Goal: Task Accomplishment & Management: Use online tool/utility

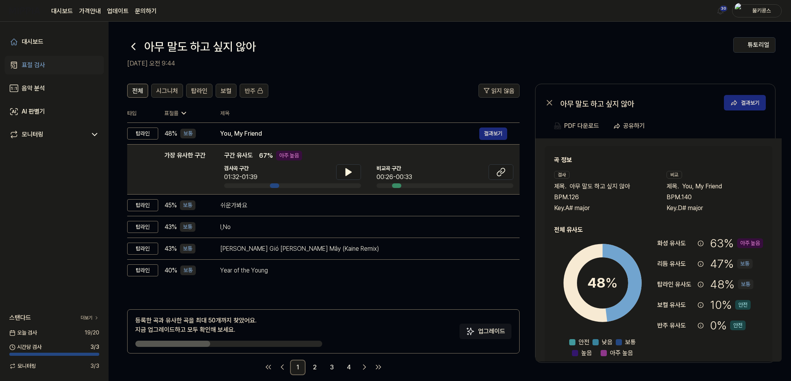
click at [133, 42] on icon at bounding box center [133, 46] width 12 height 12
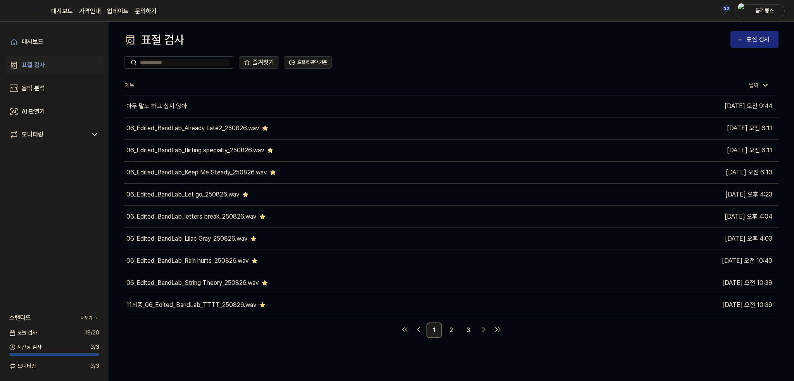
drag, startPoint x: 162, startPoint y: 80, endPoint x: 148, endPoint y: 82, distance: 14.0
click at [162, 80] on th "제목" at bounding box center [369, 85] width 491 height 19
click at [757, 43] on div "표절 검사" at bounding box center [759, 39] width 26 height 10
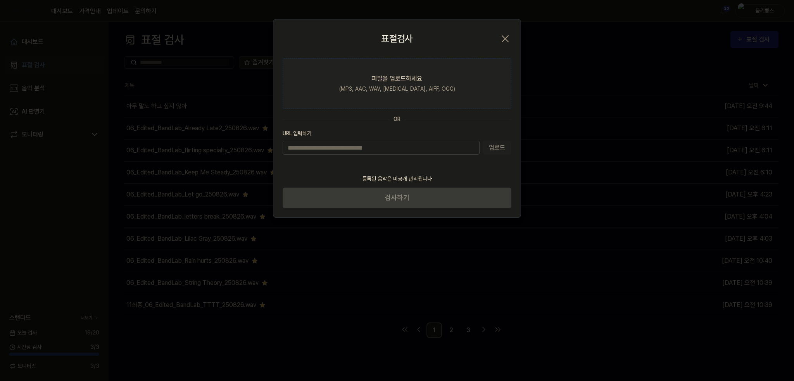
click at [381, 85] on div "(MP3, AAC, WAV, [MEDICAL_DATA], AIFF, OGG)" at bounding box center [397, 89] width 116 height 8
click at [0, 0] on input "파일을 업로드하세요 (MP3, AAC, WAV, [MEDICAL_DATA], AIFF, OGG)" at bounding box center [0, 0] width 0 height 0
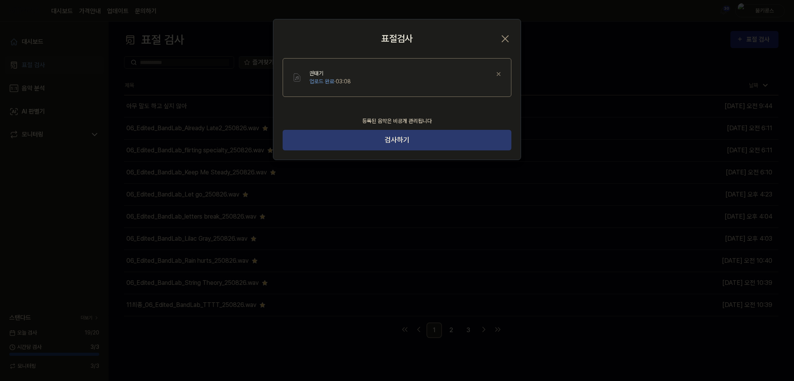
click at [387, 138] on button "검사하기" at bounding box center [397, 140] width 229 height 21
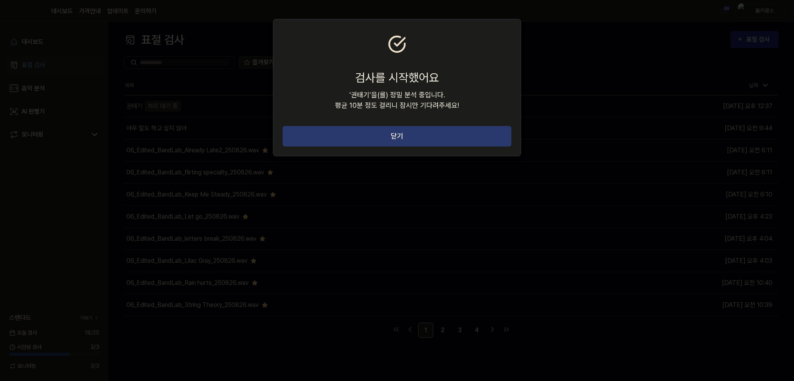
click at [447, 136] on button "닫기" at bounding box center [397, 136] width 229 height 21
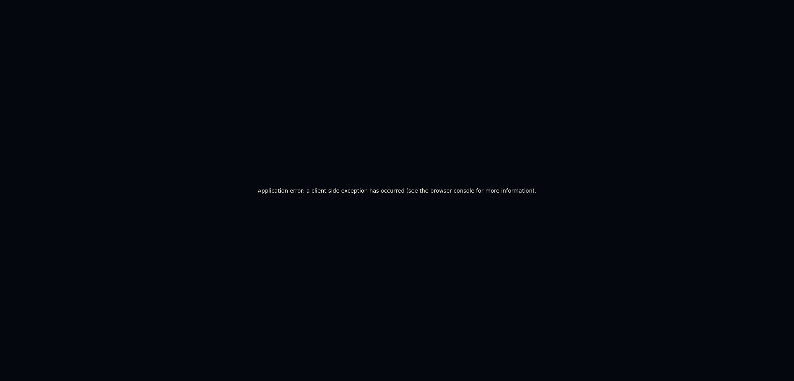
click at [237, 150] on div "Application error: a client-side exception has occurred (see the browser consol…" at bounding box center [397, 190] width 794 height 381
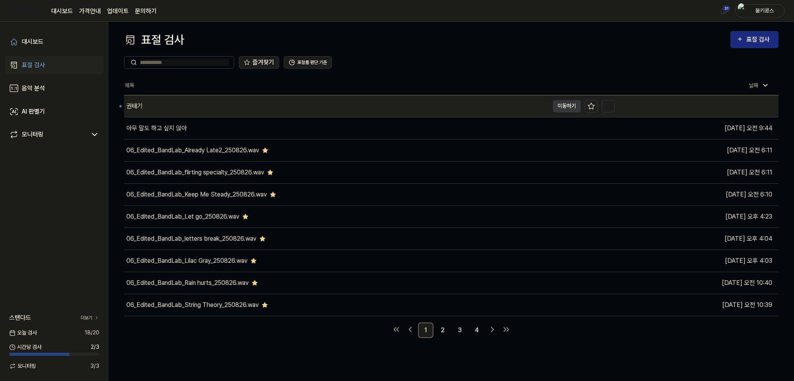
click at [244, 99] on div "권태기" at bounding box center [336, 106] width 425 height 22
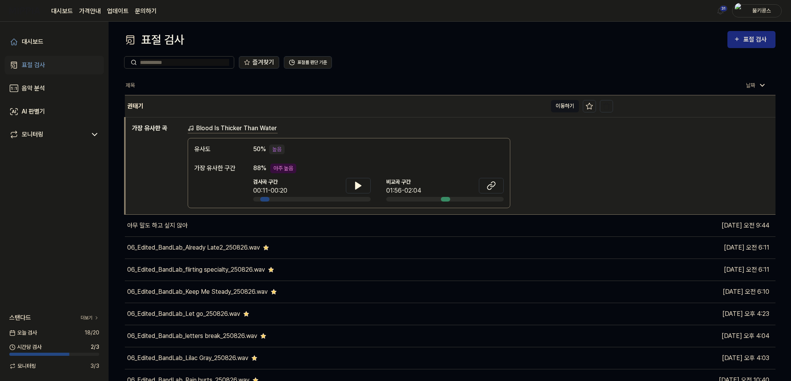
click at [560, 111] on button "이동하기" at bounding box center [565, 106] width 28 height 12
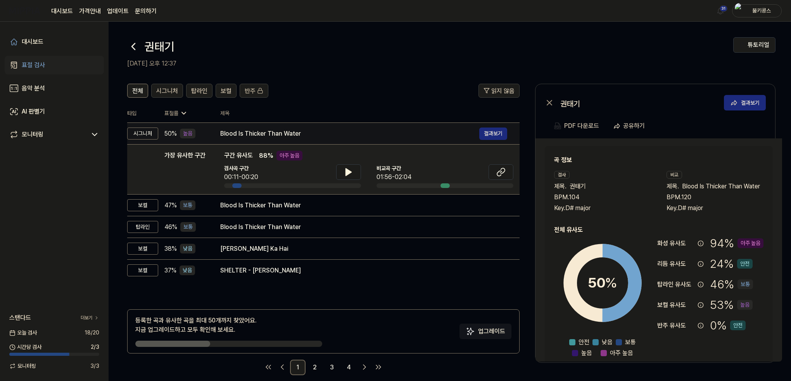
click at [364, 132] on div "Blood Is Thicker Than Water" at bounding box center [349, 133] width 259 height 9
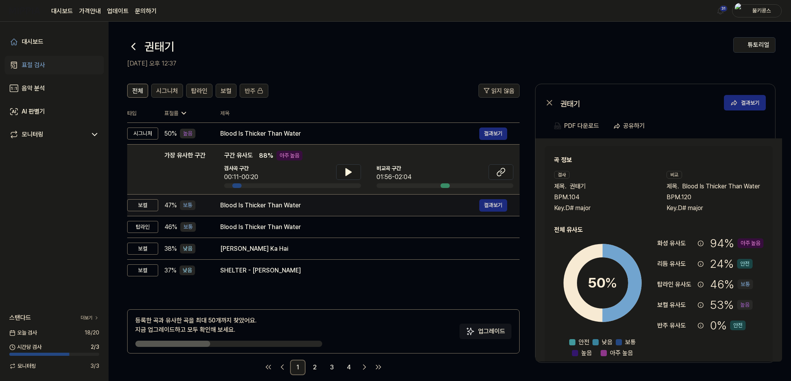
click at [256, 203] on div "Blood Is Thicker Than Water" at bounding box center [349, 205] width 259 height 9
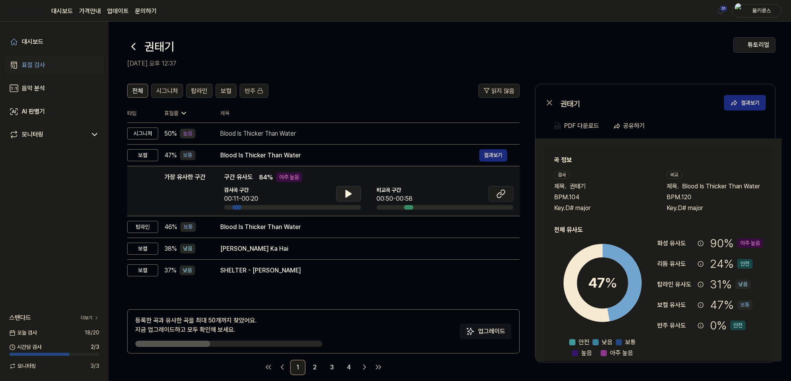
click at [353, 193] on button at bounding box center [348, 194] width 25 height 16
click at [350, 193] on icon at bounding box center [350, 194] width 2 height 6
click at [503, 190] on icon at bounding box center [502, 192] width 5 height 5
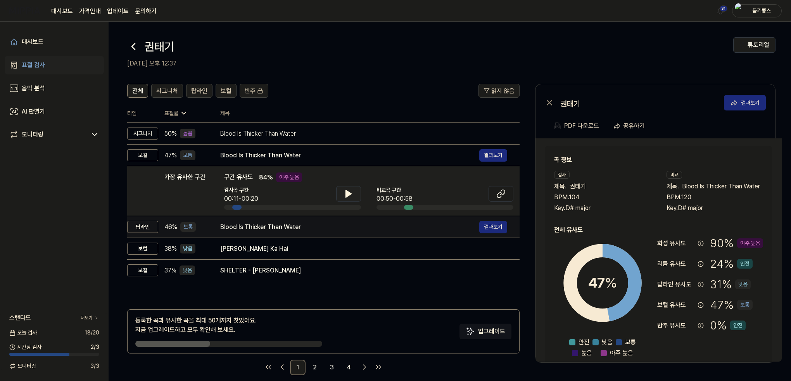
click at [274, 226] on div "Blood Is Thicker Than Water" at bounding box center [349, 226] width 259 height 9
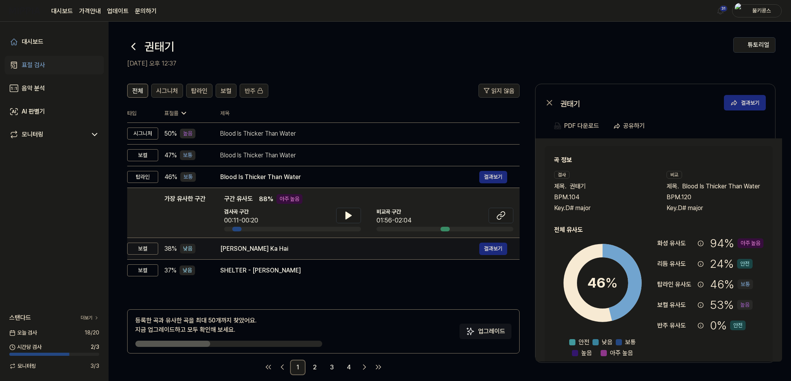
drag, startPoint x: 283, startPoint y: 249, endPoint x: 284, endPoint y: 263, distance: 14.0
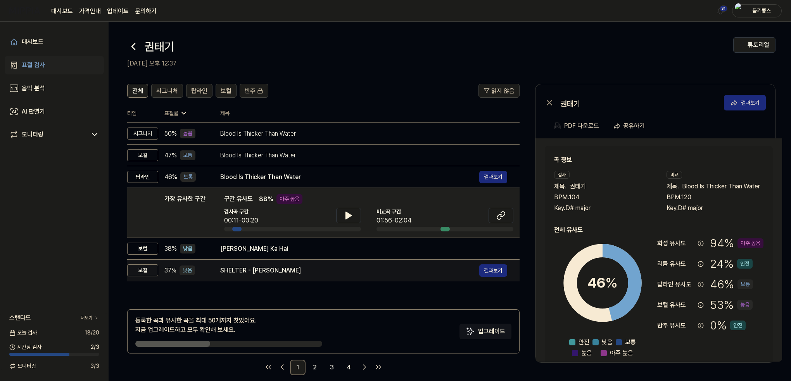
click at [284, 249] on div "[PERSON_NAME] Ka Hai" at bounding box center [363, 248] width 287 height 9
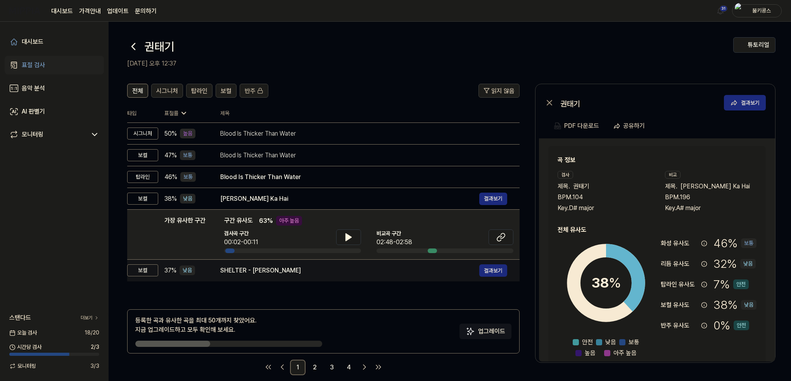
click at [283, 265] on div "SHELTER - [PERSON_NAME] 결과[PERSON_NAME]" at bounding box center [363, 270] width 287 height 12
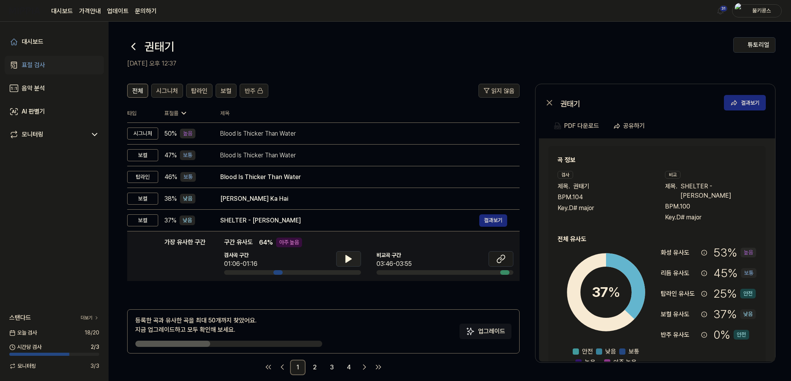
click at [352, 263] on icon at bounding box center [348, 258] width 9 height 9
click at [507, 262] on button at bounding box center [500, 259] width 25 height 16
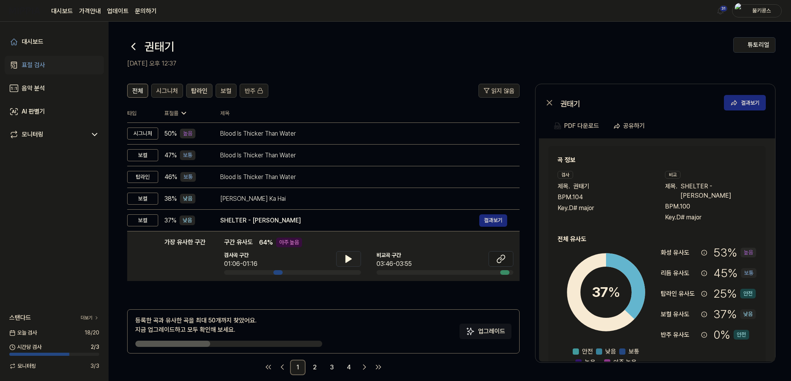
click at [204, 93] on span "탑라인" at bounding box center [199, 90] width 16 height 9
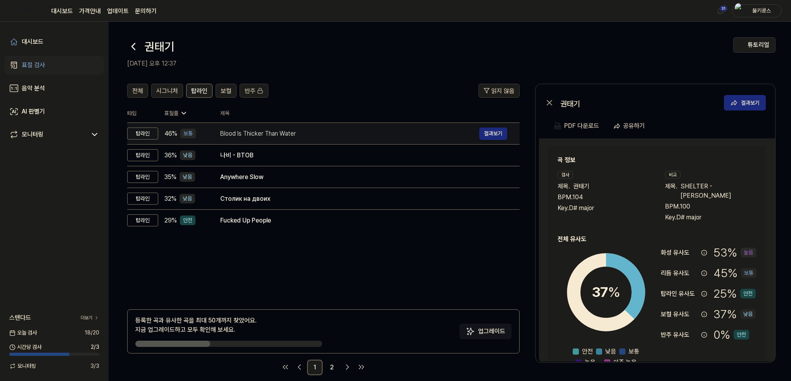
click at [212, 138] on td "Blood Is Thicker Than Water 결과보기" at bounding box center [364, 134] width 312 height 22
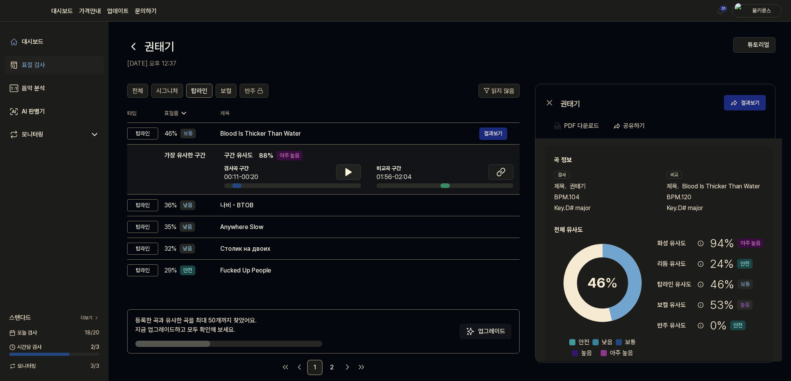
click at [346, 170] on icon at bounding box center [348, 172] width 5 height 7
click at [348, 171] on icon at bounding box center [348, 171] width 9 height 9
click at [498, 174] on icon at bounding box center [500, 171] width 9 height 9
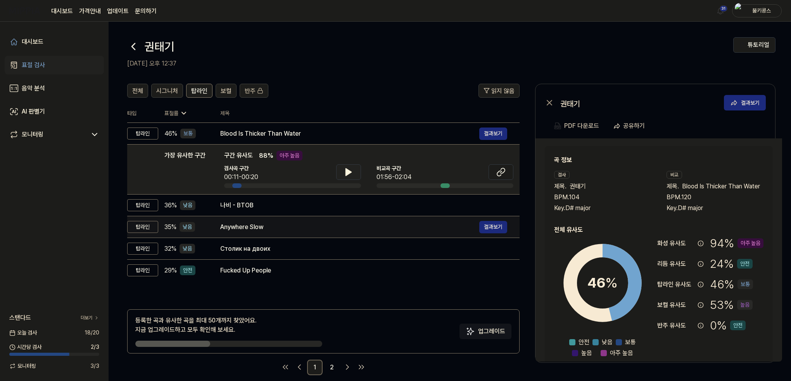
click at [272, 211] on td "나비 - BTOB 결과보기" at bounding box center [364, 206] width 312 height 22
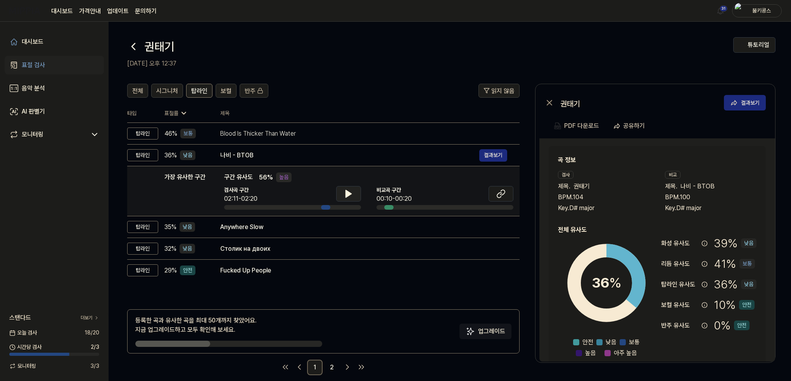
click at [348, 195] on icon at bounding box center [348, 193] width 5 height 7
click at [353, 195] on button at bounding box center [348, 194] width 25 height 16
click at [506, 194] on button at bounding box center [500, 194] width 25 height 16
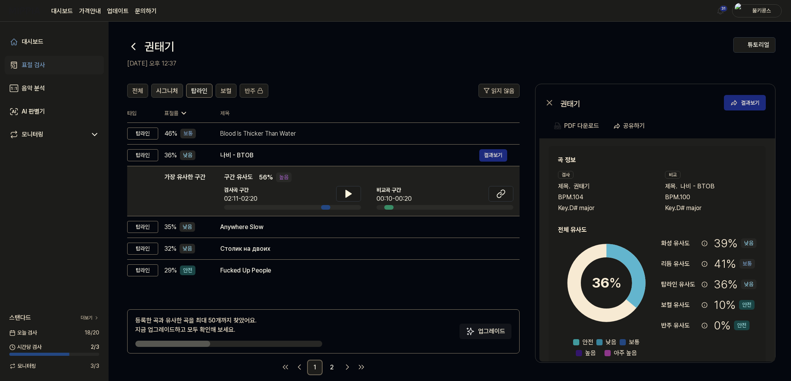
click at [166, 95] on span "시그니처" at bounding box center [167, 90] width 22 height 9
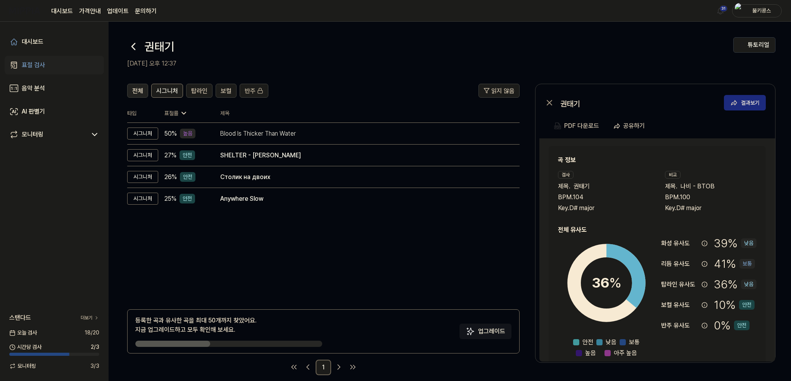
click at [145, 91] on button "전체" at bounding box center [137, 91] width 21 height 14
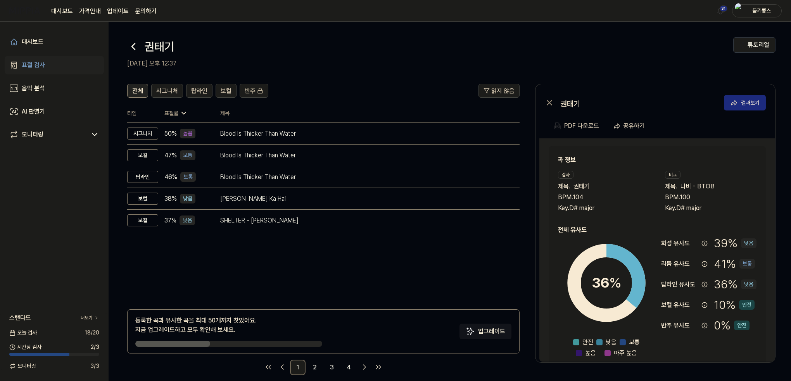
click at [139, 87] on span "전체" at bounding box center [137, 90] width 11 height 9
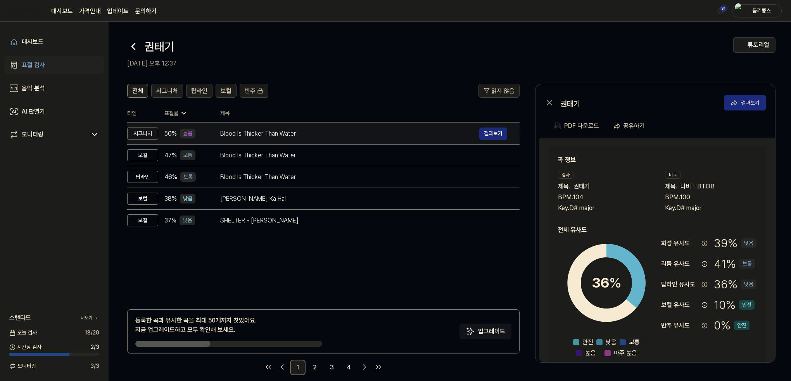
click at [236, 130] on div "Blood Is Thicker Than Water" at bounding box center [349, 133] width 259 height 9
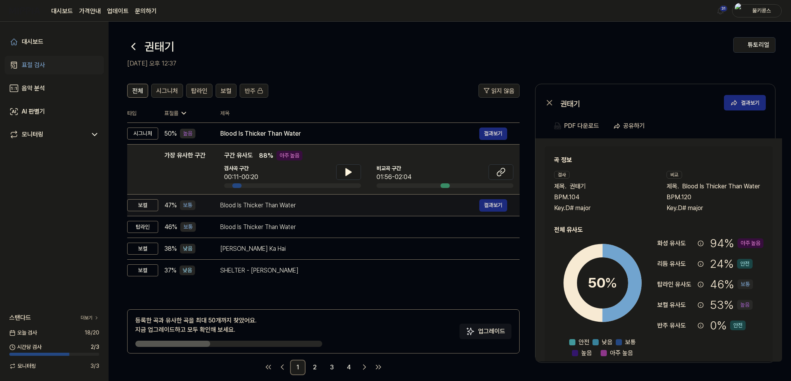
click at [299, 203] on div "Blood Is Thicker Than Water" at bounding box center [349, 205] width 259 height 9
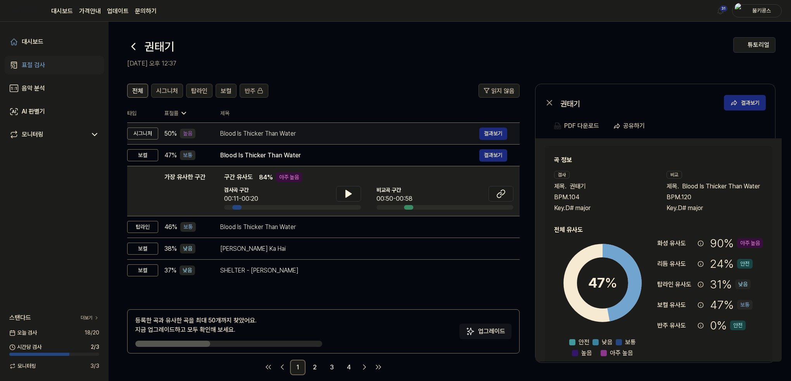
click at [297, 140] on td "Blood Is Thicker Than Water 결과보기" at bounding box center [364, 134] width 312 height 22
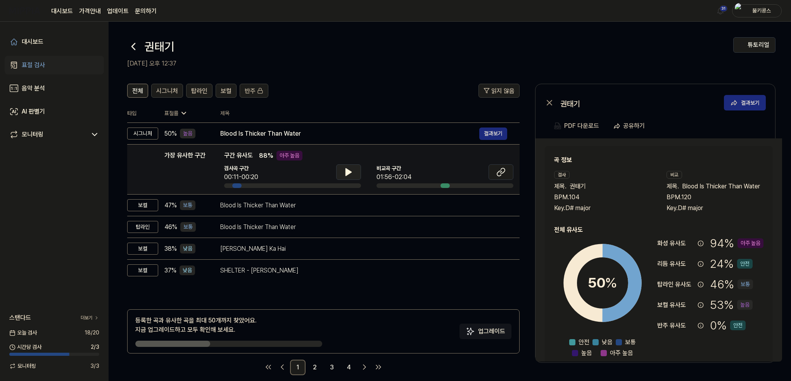
click at [344, 174] on icon at bounding box center [348, 171] width 9 height 9
drag, startPoint x: 344, startPoint y: 174, endPoint x: 488, endPoint y: 183, distance: 143.7
click at [345, 174] on icon at bounding box center [348, 171] width 9 height 9
click at [499, 175] on icon at bounding box center [500, 171] width 9 height 9
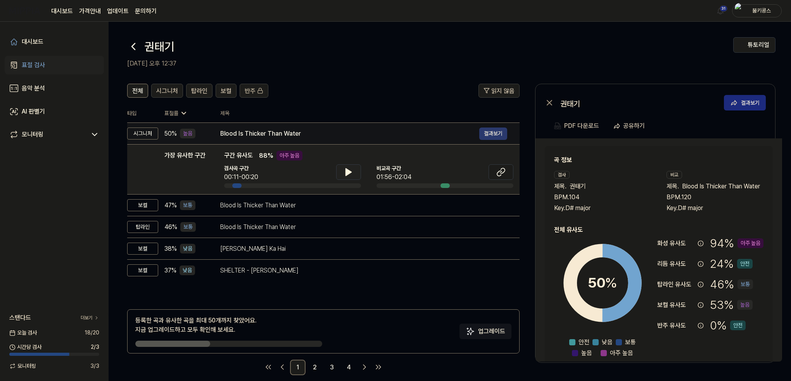
click at [494, 133] on button "결과보기" at bounding box center [493, 134] width 28 height 12
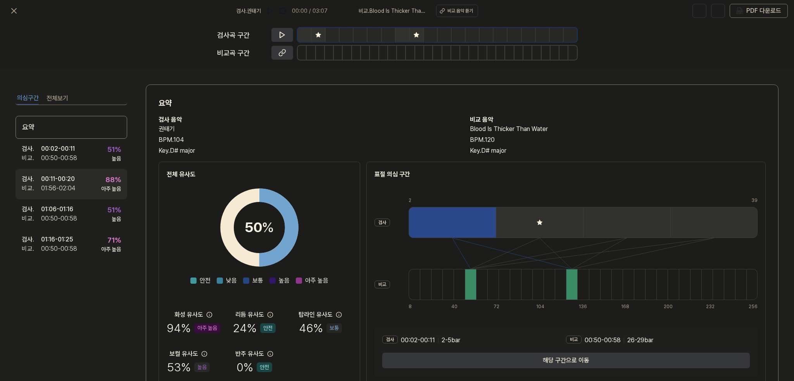
click at [77, 185] on div "검사 . 00:11 - 00:20 비교 . 01:56 - 02:04 88 % 아주 높음" at bounding box center [72, 184] width 112 height 30
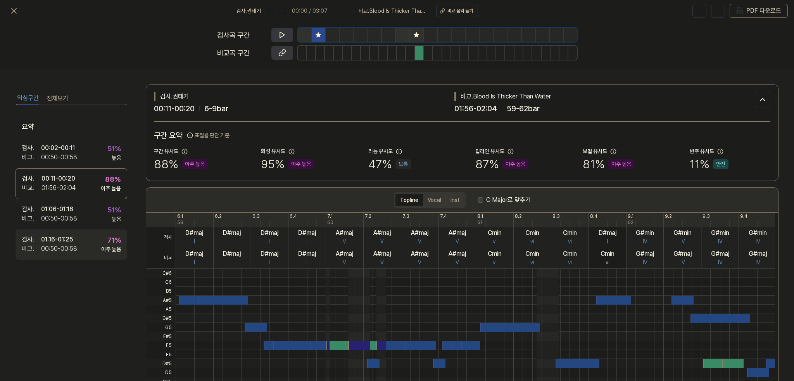
click at [87, 246] on div "검사 . 01:16 - 01:25 비교 . 00:50 - 00:58 71 % 아주 높음" at bounding box center [72, 244] width 112 height 30
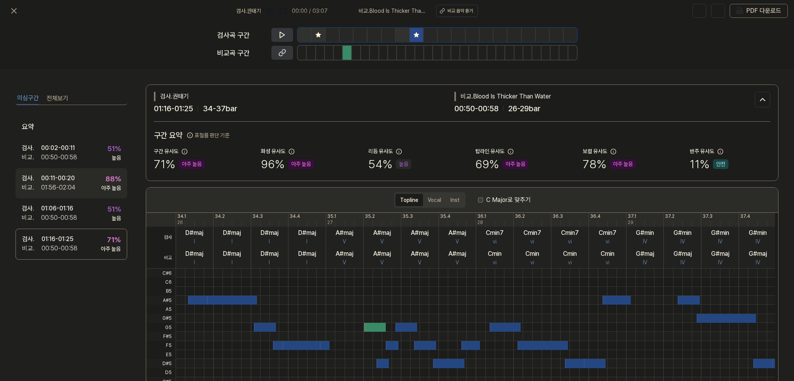
click at [79, 181] on div "검사 . 00:11 - 00:20 비교 . 01:56 - 02:04 88 % 아주 높음" at bounding box center [72, 183] width 112 height 30
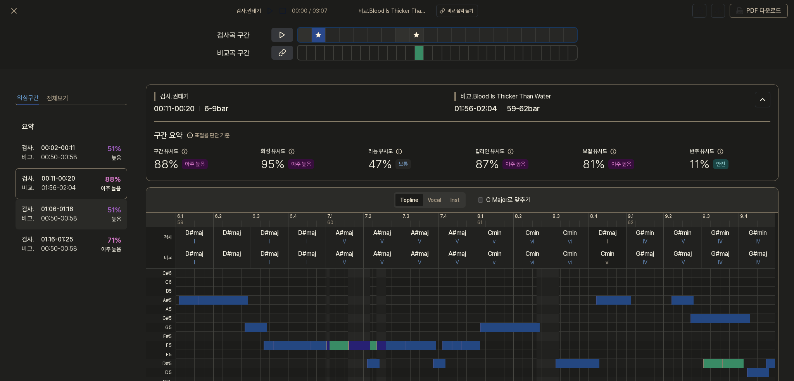
click at [80, 205] on div "검사 . 01:06 - 01:16 비교 . 00:50 - 00:58 51 % 높음" at bounding box center [72, 214] width 112 height 30
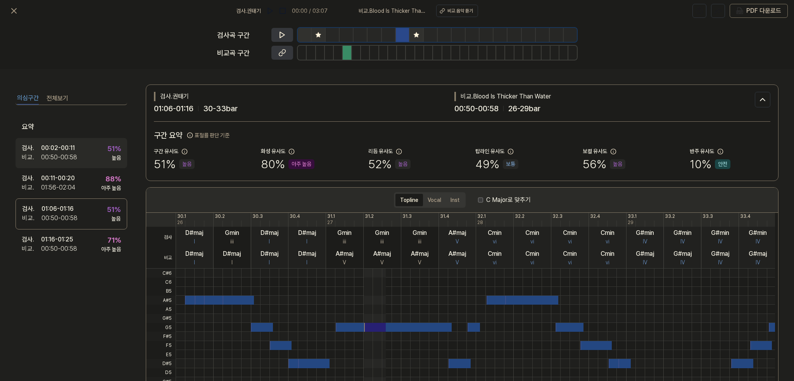
click at [75, 153] on div "00:50 - 00:58" at bounding box center [59, 157] width 36 height 9
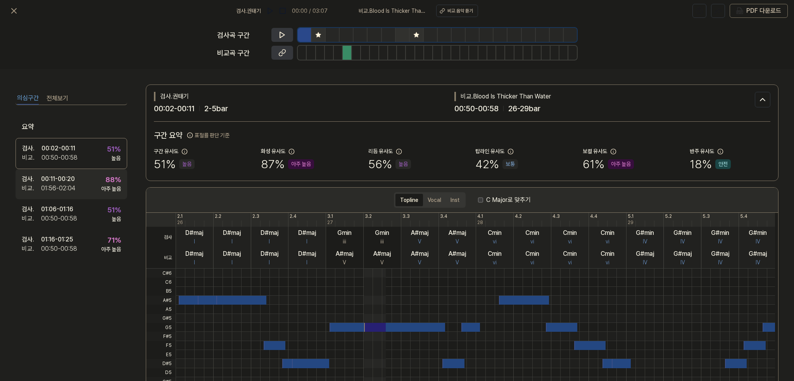
click at [76, 183] on div "검사 . 00:11 - 00:20 비교 . 01:56 - 02:04 88 % 아주 높음" at bounding box center [72, 184] width 112 height 30
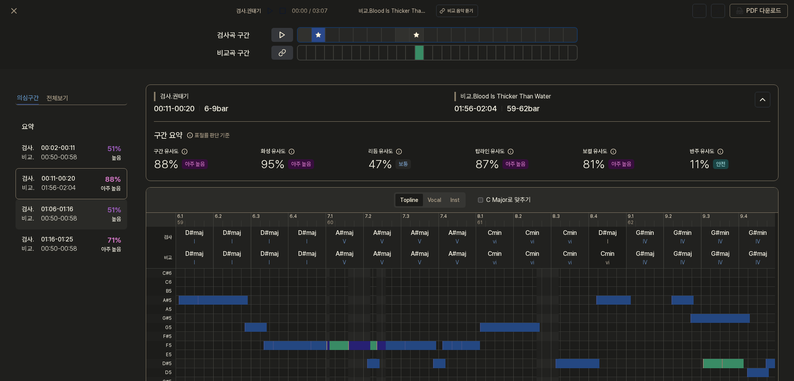
click at [82, 209] on div "검사 . 01:06 - 01:16 비교 . 00:50 - 00:58 51 % 높음" at bounding box center [72, 214] width 112 height 30
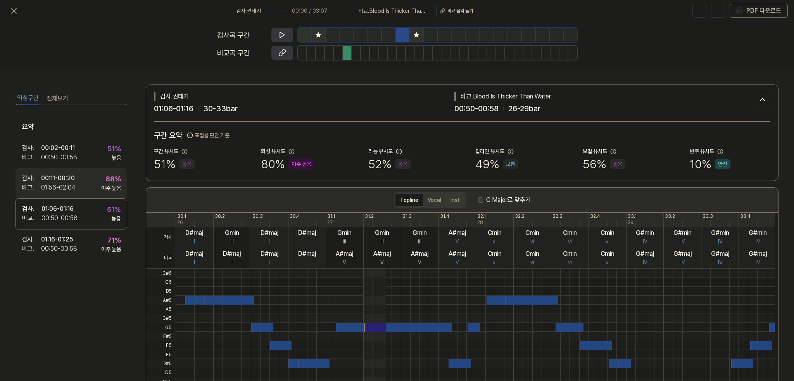
click at [77, 173] on div "검사 . 00:11 - 00:20 비교 . 01:56 - 02:04 88 % 아주 높음" at bounding box center [72, 183] width 112 height 30
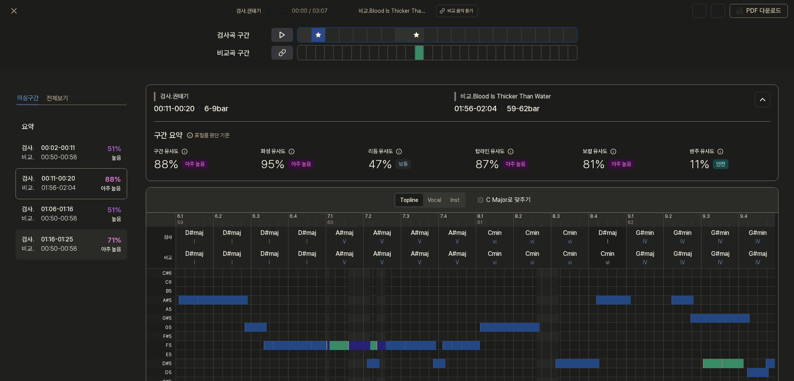
click at [81, 240] on div "검사 . 01:16 - 01:25 비교 . 00:50 - 00:58 71 % 아주 높음" at bounding box center [72, 244] width 112 height 30
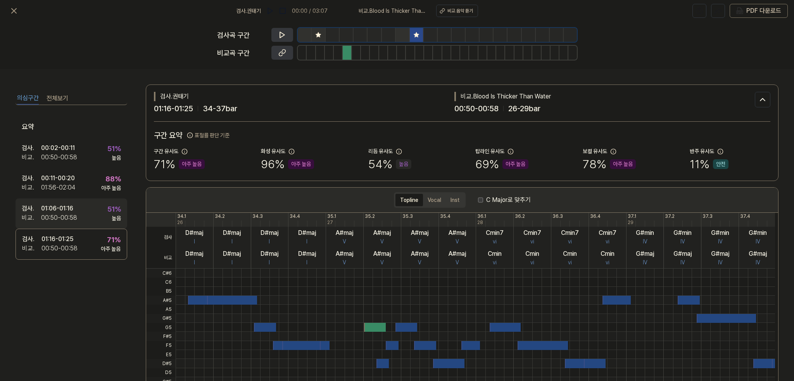
click at [81, 203] on div "검사 . 01:06 - 01:16 비교 . 00:50 - 00:58 51 % 높음" at bounding box center [72, 213] width 112 height 30
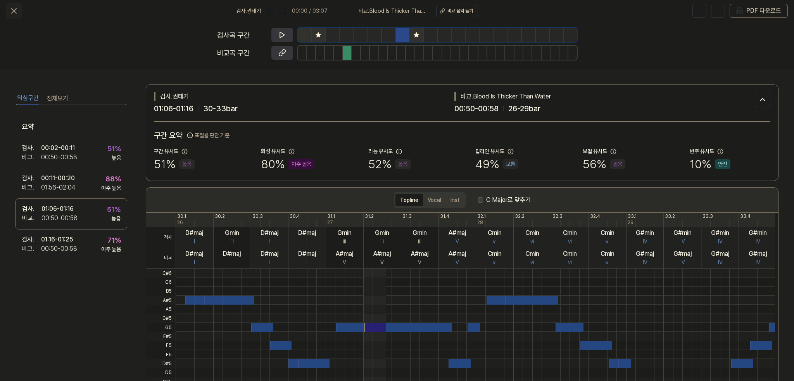
click at [12, 7] on icon at bounding box center [13, 10] width 9 height 9
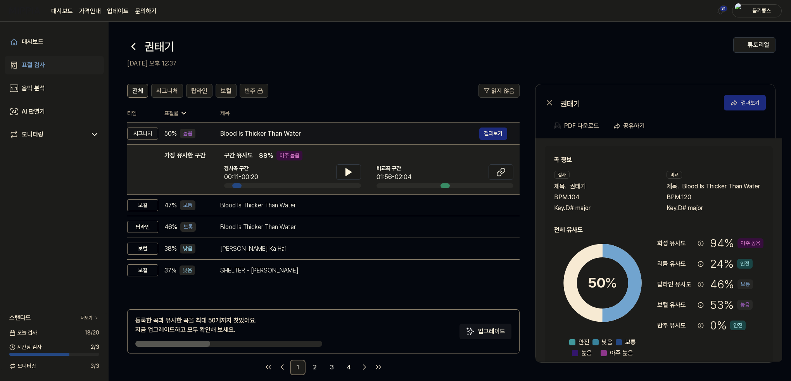
click at [278, 131] on div "Blood Is Thicker Than Water" at bounding box center [349, 133] width 259 height 9
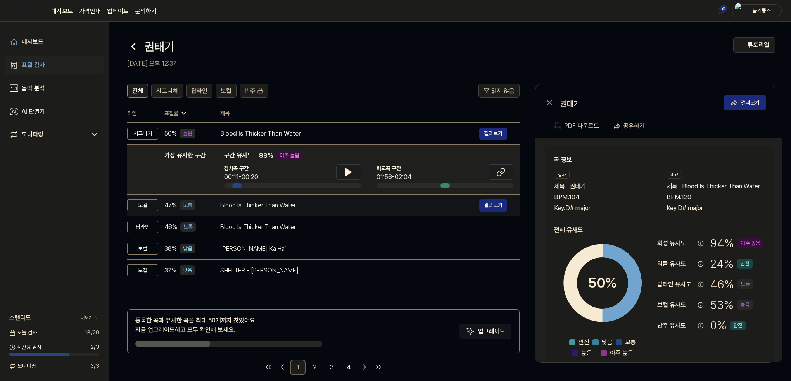
click at [269, 198] on td "Blood Is Thicker Than Water 결과보기" at bounding box center [364, 206] width 312 height 22
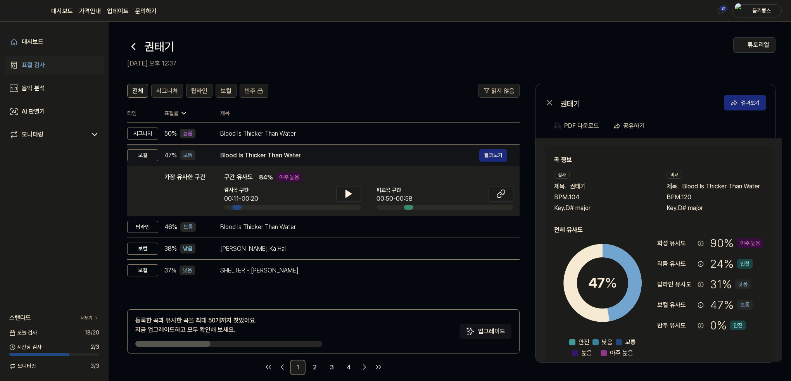
click at [248, 156] on div "Blood Is Thicker Than Water" at bounding box center [349, 155] width 259 height 9
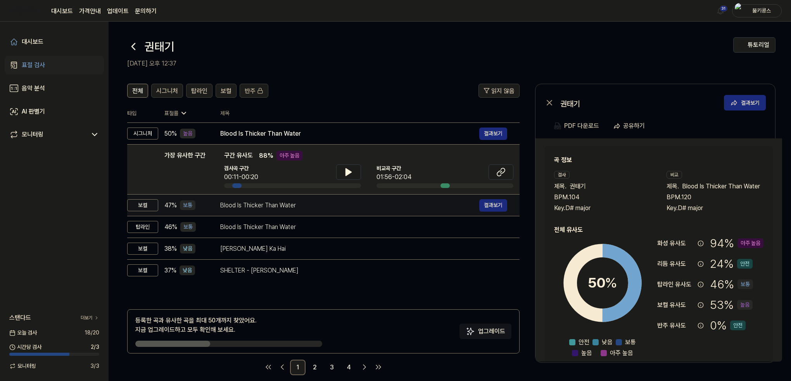
click at [267, 198] on td "Blood Is Thicker Than Water 결과보기" at bounding box center [364, 206] width 312 height 22
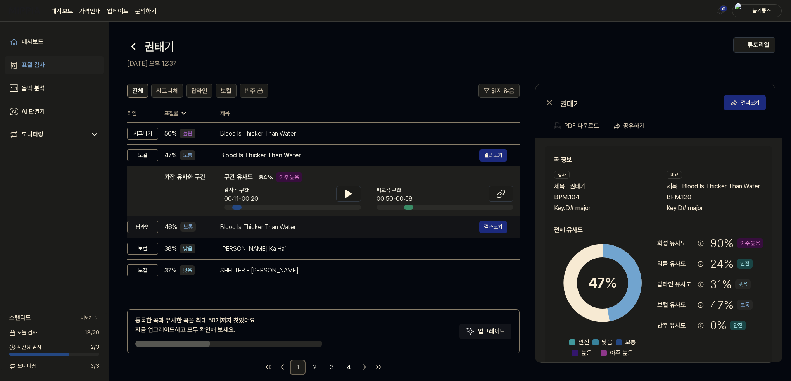
click at [264, 224] on div "Blood Is Thicker Than Water" at bounding box center [349, 226] width 259 height 9
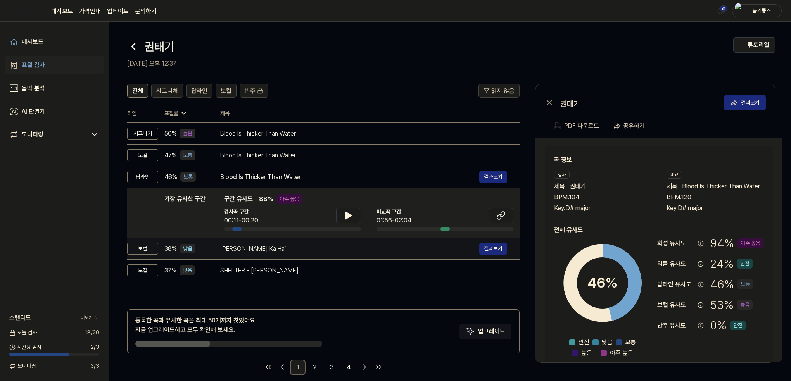
click at [264, 248] on div "[PERSON_NAME] Ka Hai" at bounding box center [349, 248] width 259 height 9
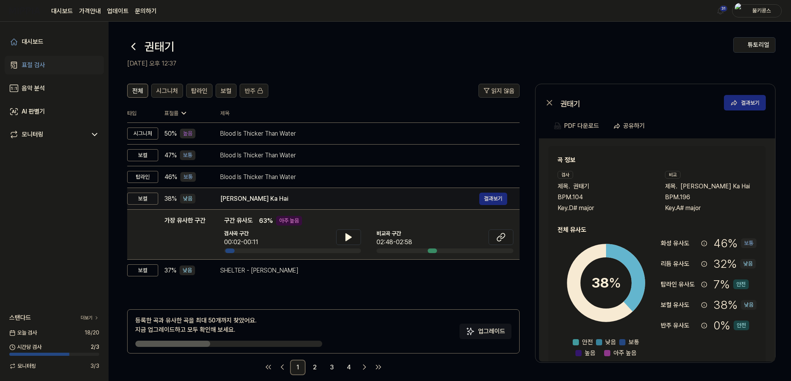
click at [272, 197] on div "[PERSON_NAME] Ka Hai" at bounding box center [349, 198] width 259 height 9
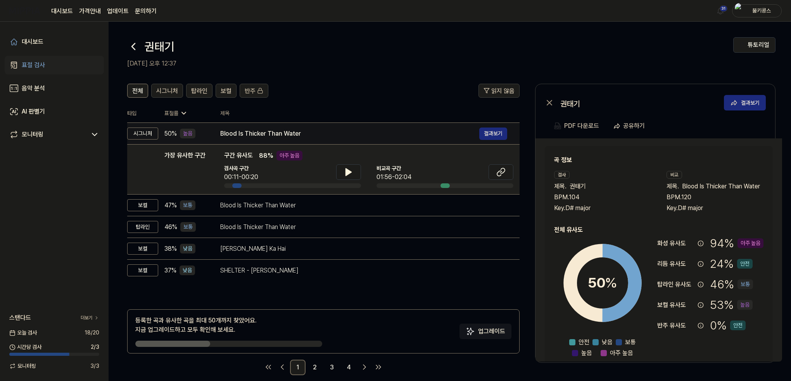
click at [271, 132] on div "Blood Is Thicker Than Water" at bounding box center [349, 133] width 259 height 9
click at [255, 129] on div "Blood Is Thicker Than Water" at bounding box center [349, 133] width 259 height 9
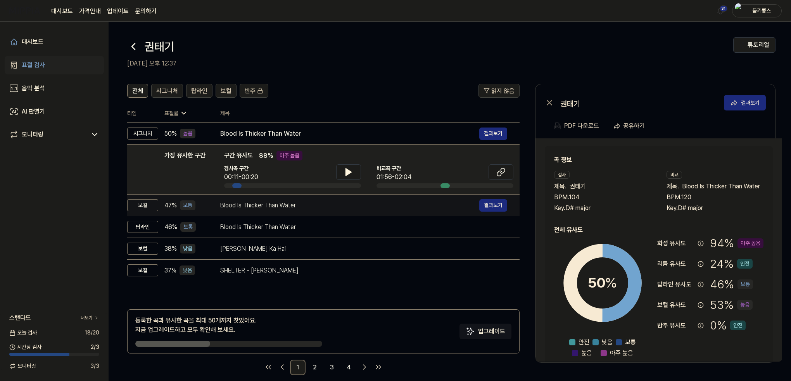
click at [246, 199] on div "Blood Is Thicker Than Water 결과보기" at bounding box center [363, 205] width 287 height 12
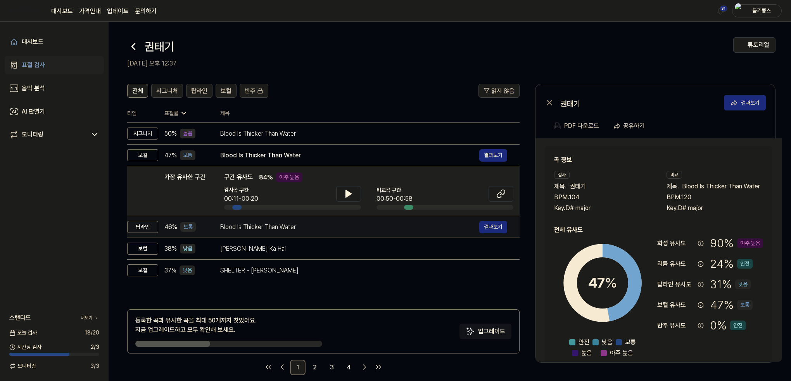
click at [250, 220] on td "Blood Is Thicker Than Water 결과보기" at bounding box center [364, 227] width 312 height 22
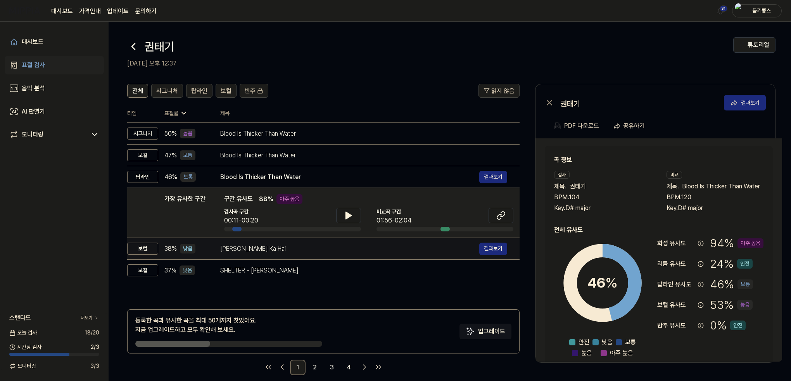
click at [254, 238] on td "[PERSON_NAME] Ka Hai 결과보기" at bounding box center [364, 249] width 312 height 22
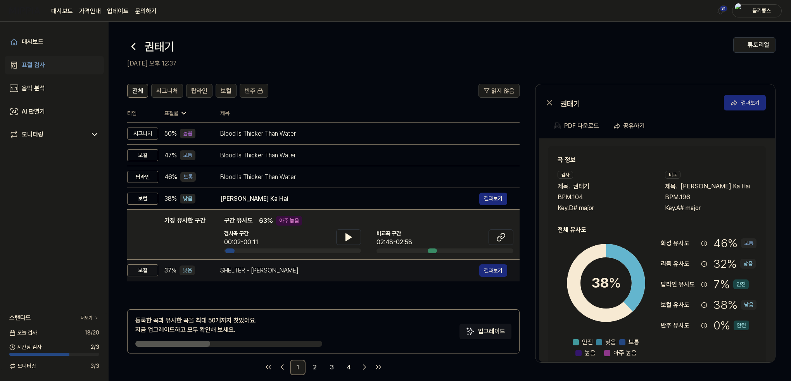
click at [265, 269] on div "SHELTER - [PERSON_NAME]" at bounding box center [349, 270] width 259 height 9
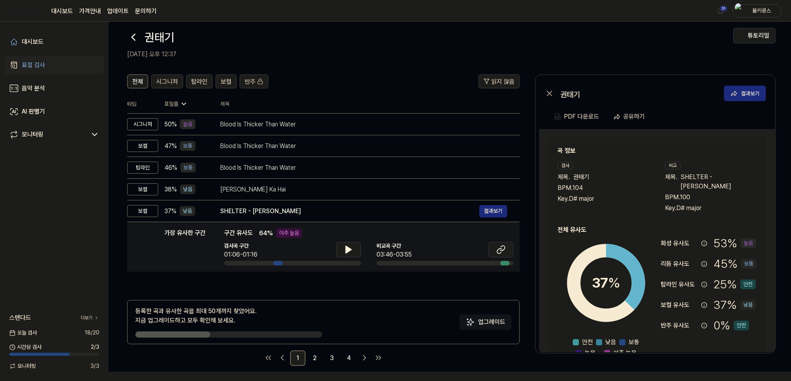
scroll to position [9, 0]
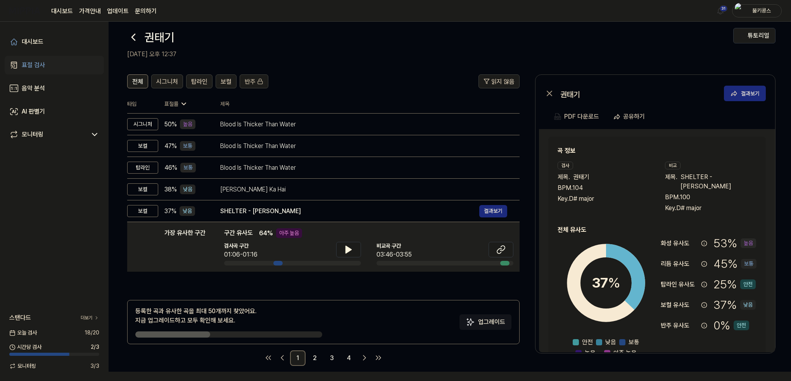
click at [134, 38] on icon at bounding box center [133, 37] width 12 height 12
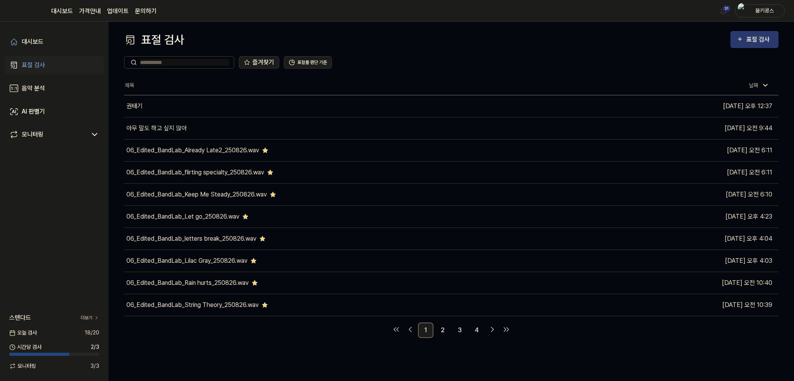
click at [745, 46] on button "표절 검사" at bounding box center [754, 39] width 48 height 17
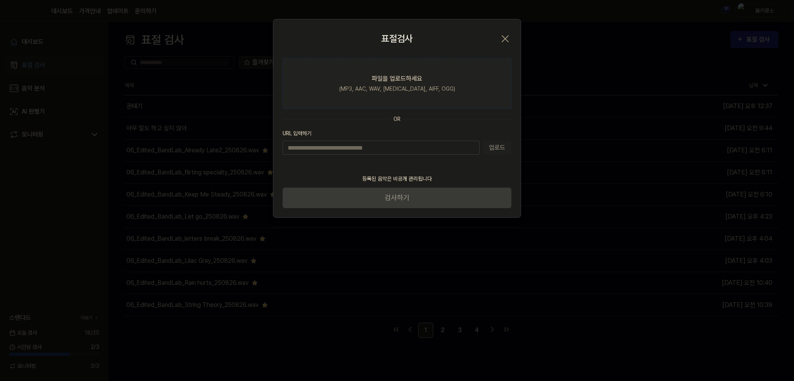
click at [399, 76] on div "파일을 업로드하세요" at bounding box center [397, 78] width 50 height 9
click at [0, 0] on input "파일을 업로드하세요 (MP3, AAC, WAV, [MEDICAL_DATA], AIFF, OGG)" at bounding box center [0, 0] width 0 height 0
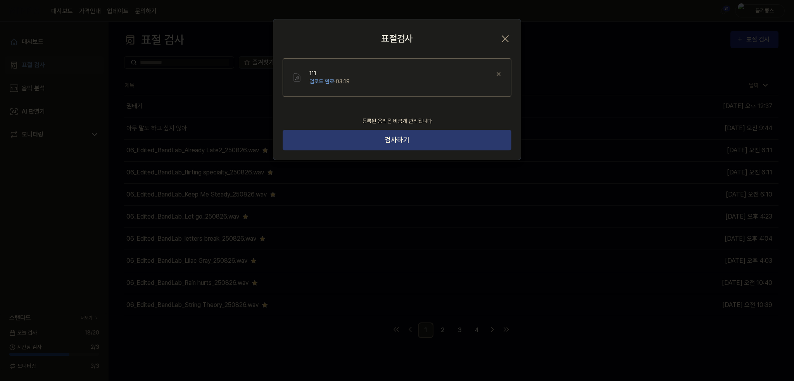
click at [426, 140] on button "검사하기" at bounding box center [397, 140] width 229 height 21
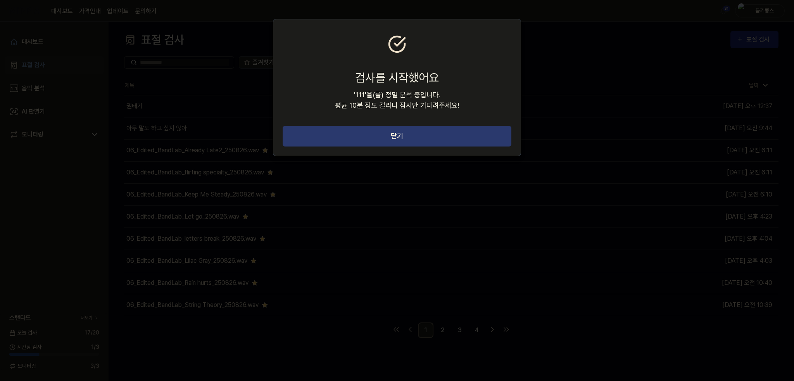
click at [425, 134] on button "닫기" at bounding box center [397, 136] width 229 height 21
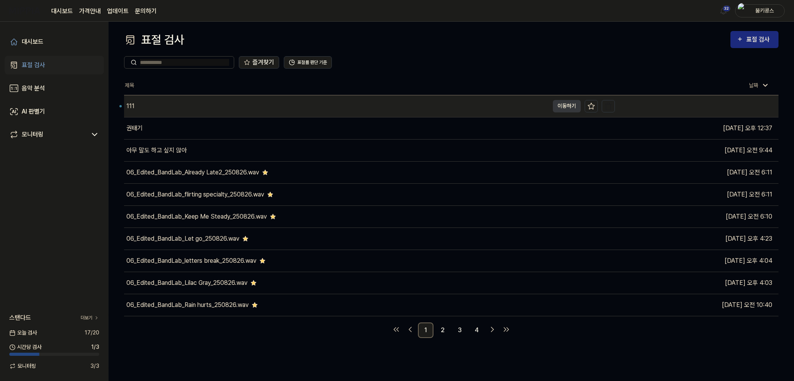
click at [163, 108] on div "111" at bounding box center [336, 106] width 425 height 22
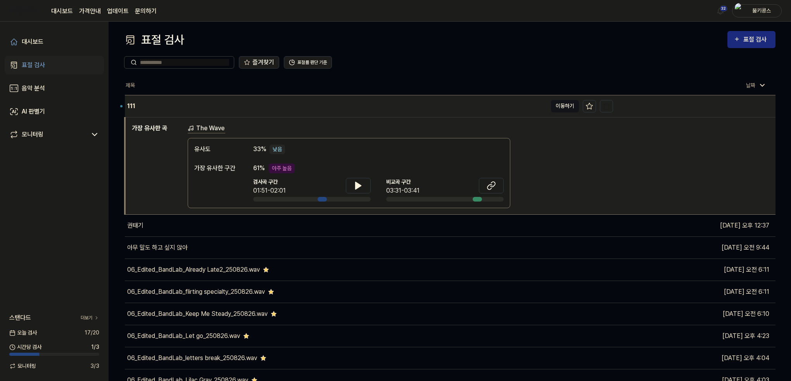
click at [562, 105] on button "이동하기" at bounding box center [565, 106] width 28 height 12
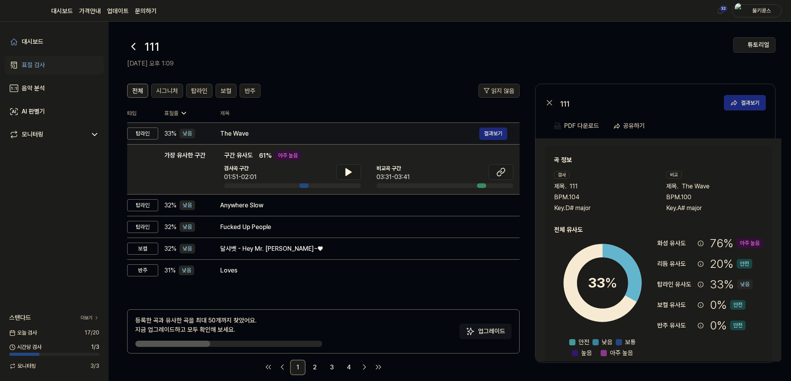
click at [240, 129] on div "The Wave" at bounding box center [349, 133] width 259 height 9
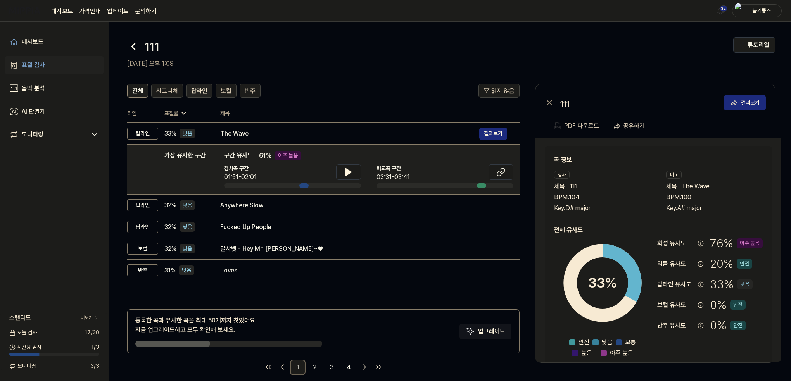
click at [200, 95] on span "탑라인" at bounding box center [199, 90] width 16 height 9
click at [141, 86] on div "전체" at bounding box center [137, 91] width 11 height 10
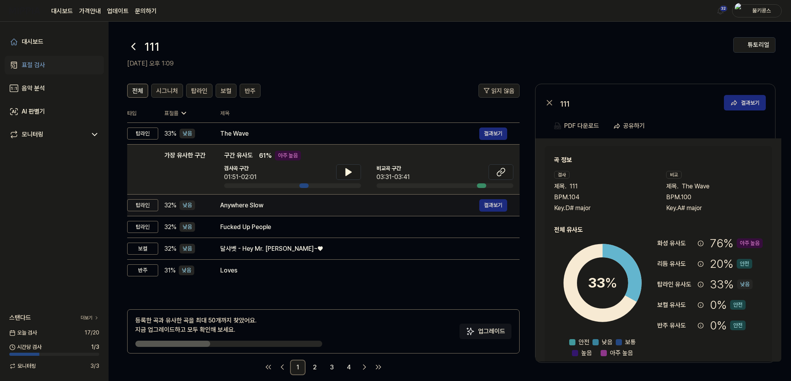
click at [311, 203] on div "Anywhere Slow" at bounding box center [349, 205] width 259 height 9
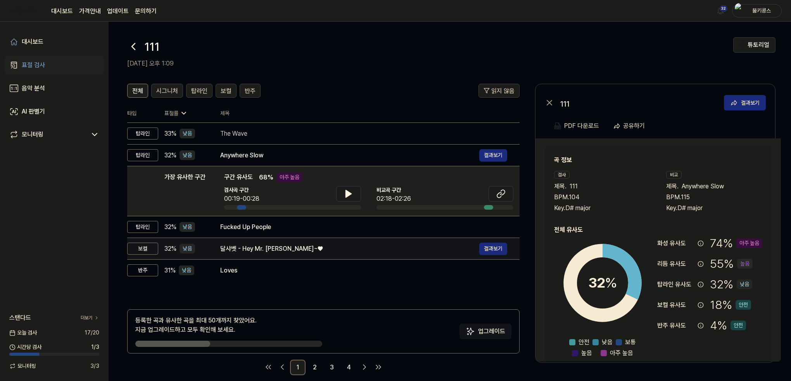
click at [284, 247] on div "달샤벳 - Hey Mr. [PERSON_NAME]~♥" at bounding box center [349, 248] width 259 height 9
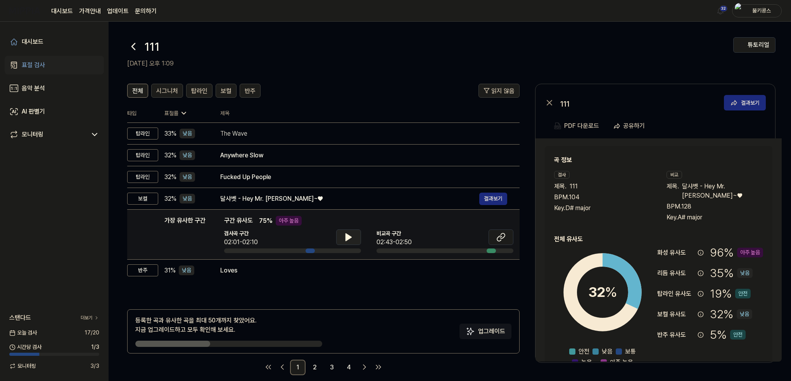
click at [350, 240] on icon at bounding box center [348, 237] width 9 height 9
click at [350, 240] on icon at bounding box center [350, 237] width 2 height 6
click at [503, 239] on icon at bounding box center [500, 237] width 9 height 9
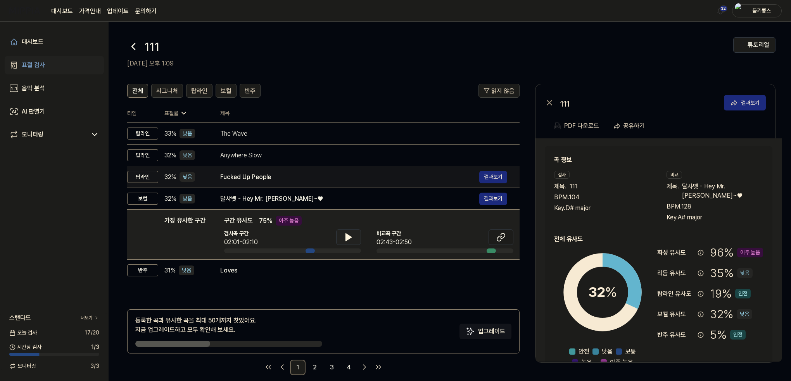
click at [260, 183] on td "Fucked Up People 결과보기" at bounding box center [364, 177] width 312 height 22
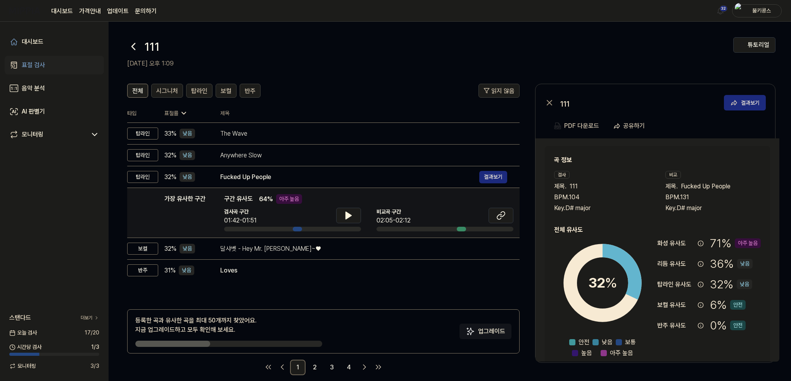
click at [260, 211] on div "검사곡 구간 01:42-01:51" at bounding box center [292, 216] width 137 height 17
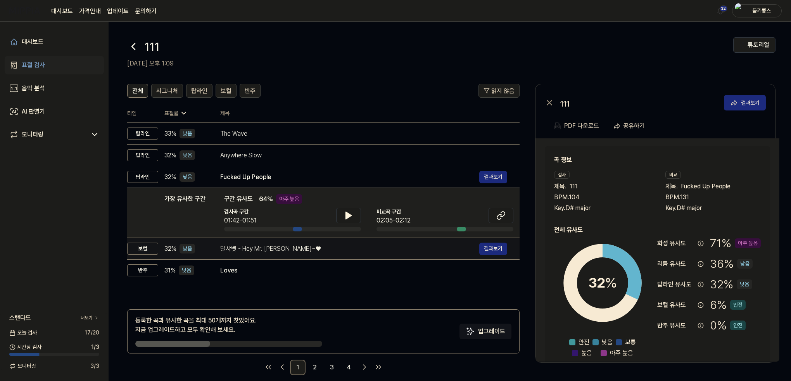
click at [257, 247] on div "달샤벳 - Hey Mr. [PERSON_NAME]~♥" at bounding box center [349, 248] width 259 height 9
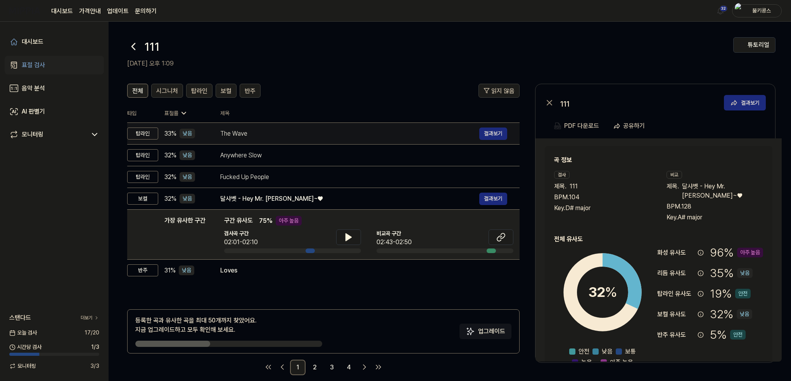
click at [240, 136] on div "The Wave" at bounding box center [349, 133] width 259 height 9
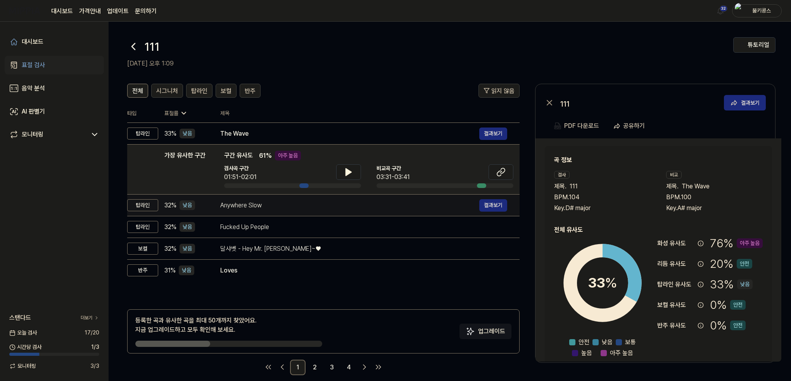
click at [257, 201] on div "Anywhere Slow" at bounding box center [349, 205] width 259 height 9
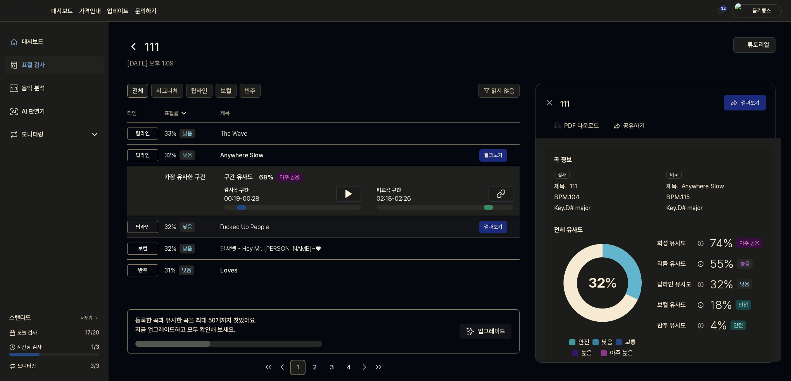
click at [265, 228] on div "Fucked Up People" at bounding box center [349, 226] width 259 height 9
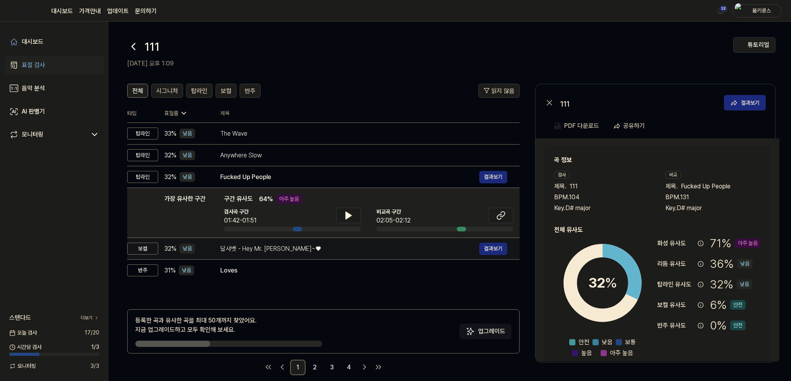
click at [269, 250] on div "달샤벳 - Hey Mr. [PERSON_NAME]~♥" at bounding box center [349, 248] width 259 height 9
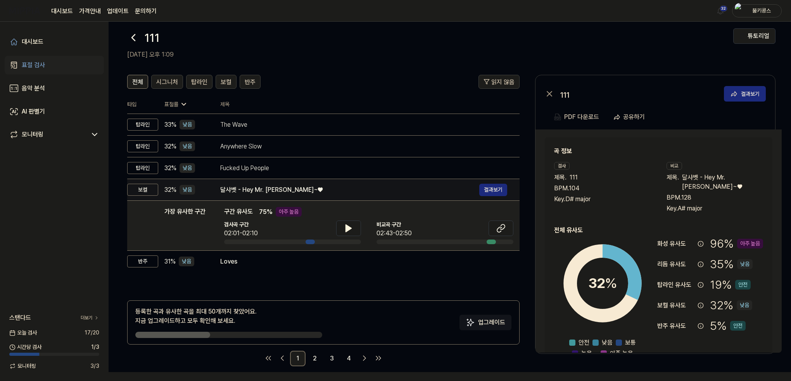
scroll to position [9, 0]
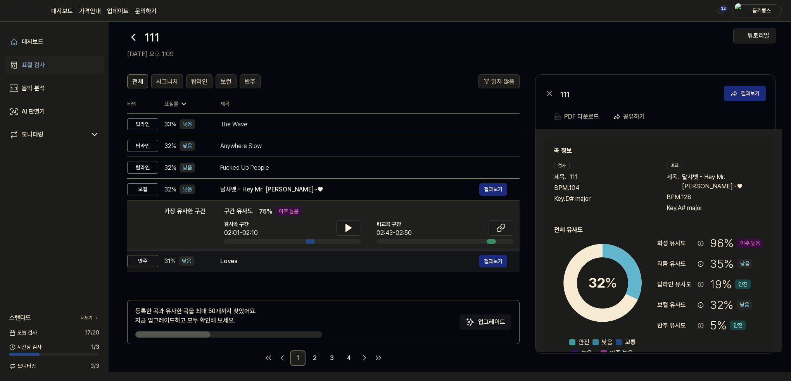
click at [243, 257] on div "Loves" at bounding box center [349, 261] width 259 height 9
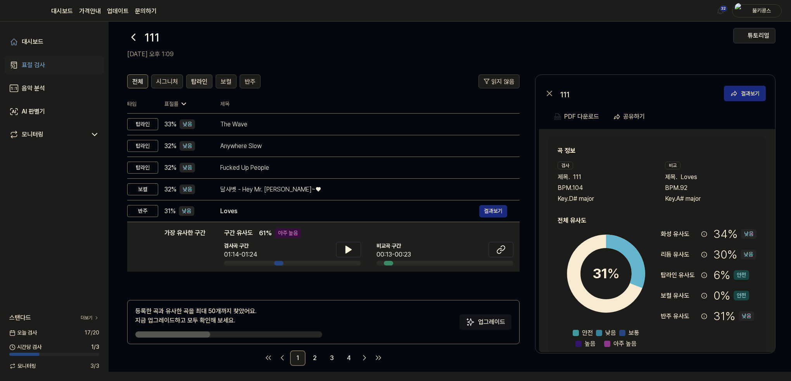
click at [191, 80] on span "탑라인" at bounding box center [199, 81] width 16 height 9
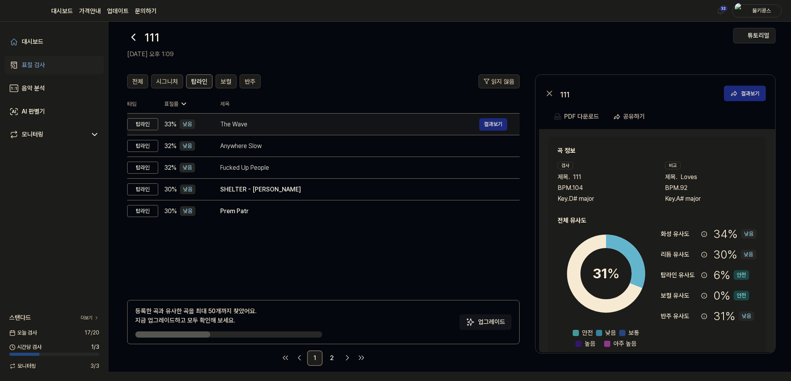
click at [226, 117] on td "The Wave 결과보기" at bounding box center [364, 125] width 312 height 22
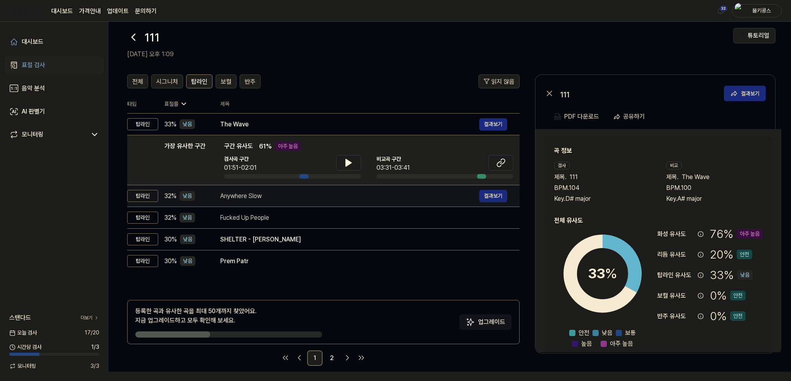
click at [229, 190] on div "Anywhere Slow 결과보기" at bounding box center [363, 196] width 287 height 12
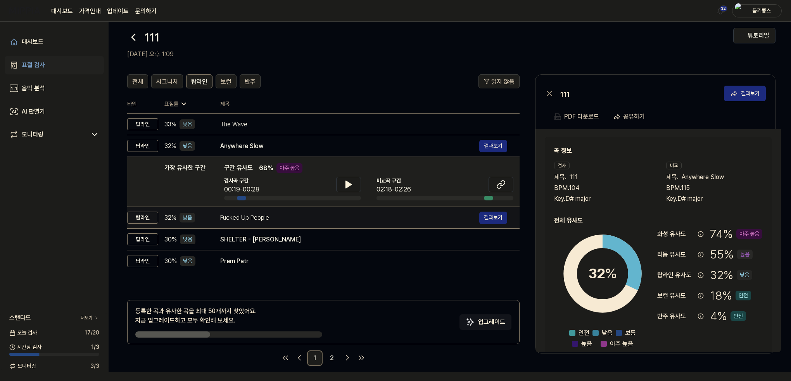
click at [233, 219] on div "Fucked Up People" at bounding box center [349, 217] width 259 height 9
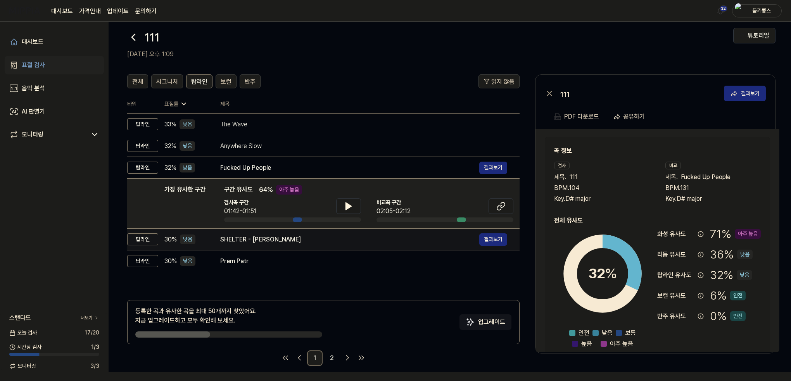
click at [254, 249] on td "SHELTER - [PERSON_NAME] 결과[PERSON_NAME]" at bounding box center [364, 240] width 312 height 22
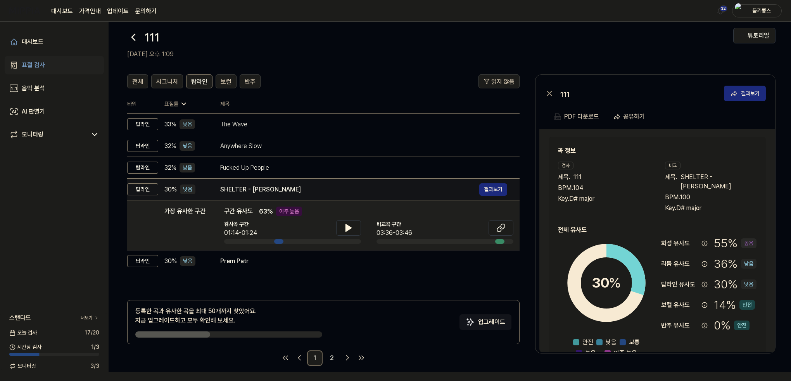
click at [245, 183] on div "SHELTER - [PERSON_NAME] 결과[PERSON_NAME]" at bounding box center [363, 189] width 287 height 12
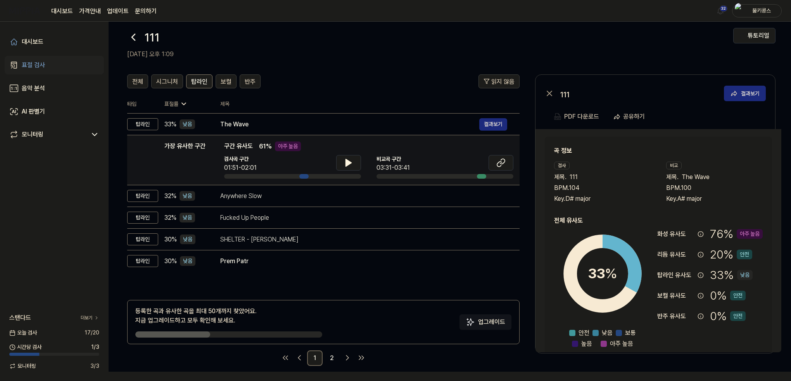
click at [249, 153] on div "가장 유사한 구간 구간 유사도 61 % 아주 높음 검사곡 구간 01:51-02:01 [GEOGRAPHIC_DATA] 구간 03:31-03:41" at bounding box center [368, 159] width 289 height 37
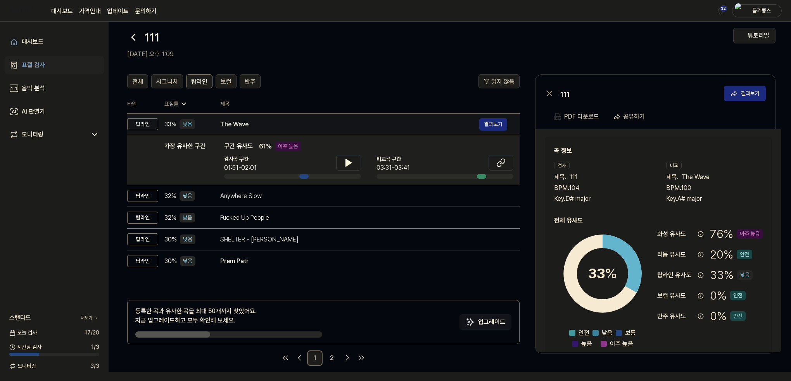
click at [253, 127] on div "The Wave" at bounding box center [349, 124] width 259 height 9
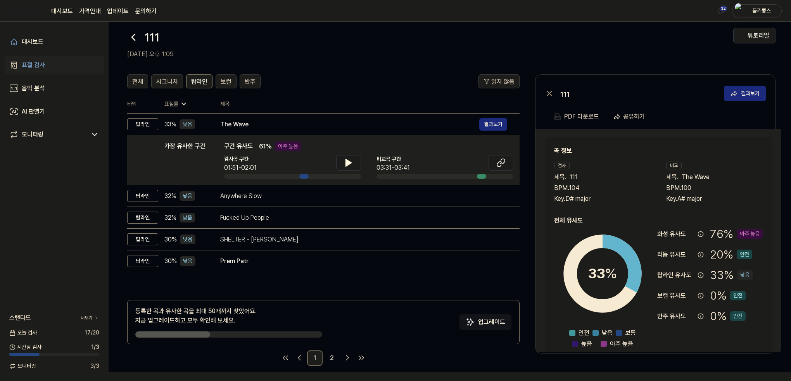
click at [131, 35] on icon at bounding box center [133, 37] width 12 height 12
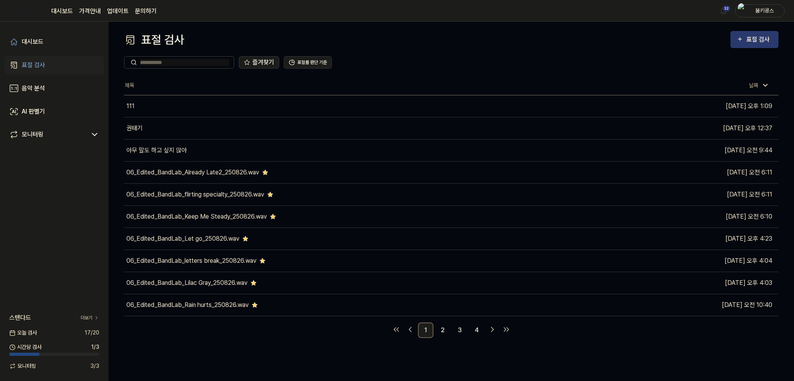
click at [750, 40] on div "표절 검사" at bounding box center [759, 39] width 26 height 10
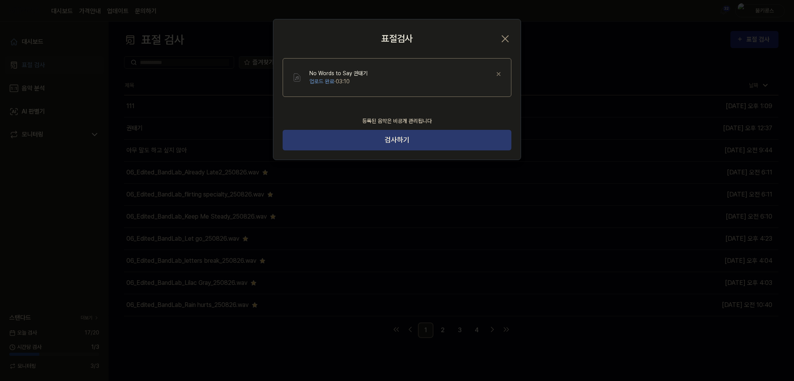
click at [426, 135] on button "검사하기" at bounding box center [397, 140] width 229 height 21
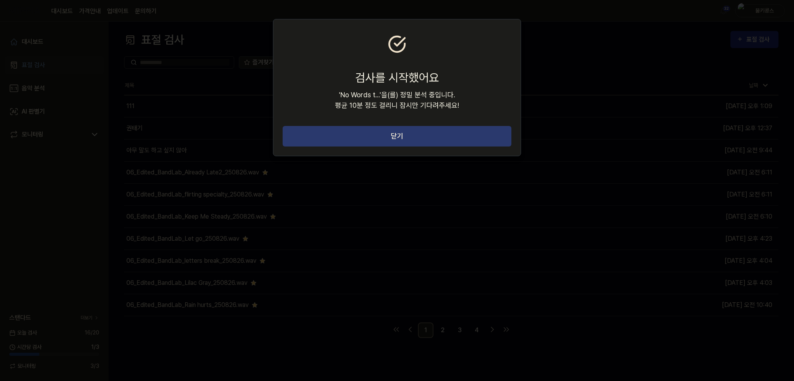
click at [426, 139] on button "닫기" at bounding box center [397, 136] width 229 height 21
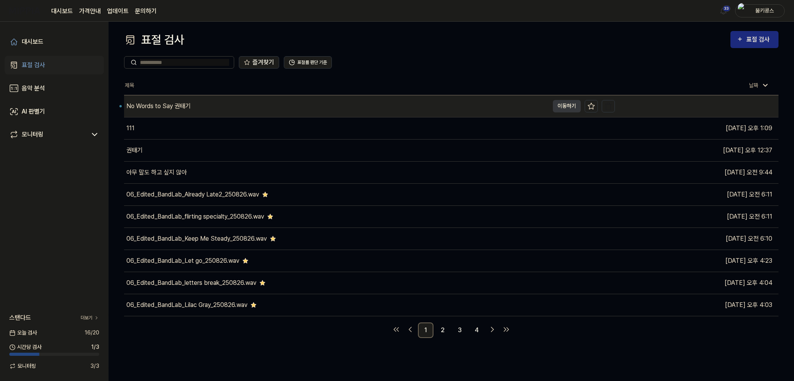
click at [177, 105] on div "No Words to Say 권태기" at bounding box center [158, 106] width 64 height 9
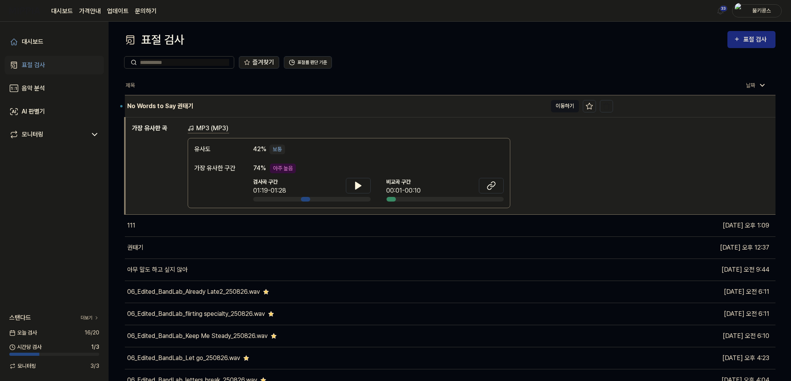
click at [561, 107] on button "이동하기" at bounding box center [565, 106] width 28 height 12
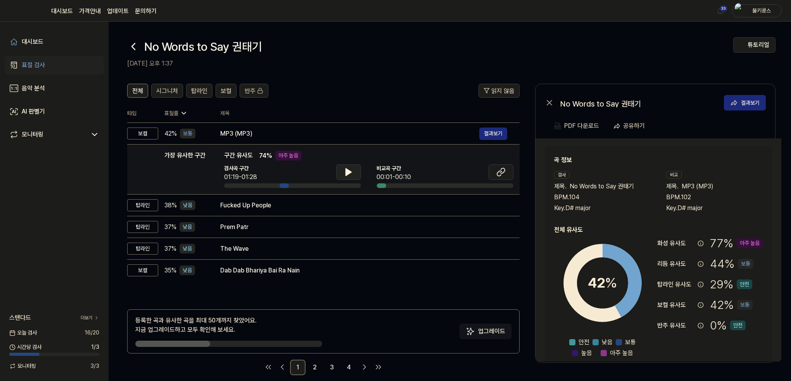
click at [348, 173] on icon at bounding box center [348, 172] width 5 height 7
drag, startPoint x: 348, startPoint y: 173, endPoint x: 360, endPoint y: 173, distance: 12.0
click at [348, 173] on icon at bounding box center [348, 171] width 9 height 9
click at [499, 172] on icon at bounding box center [500, 171] width 9 height 9
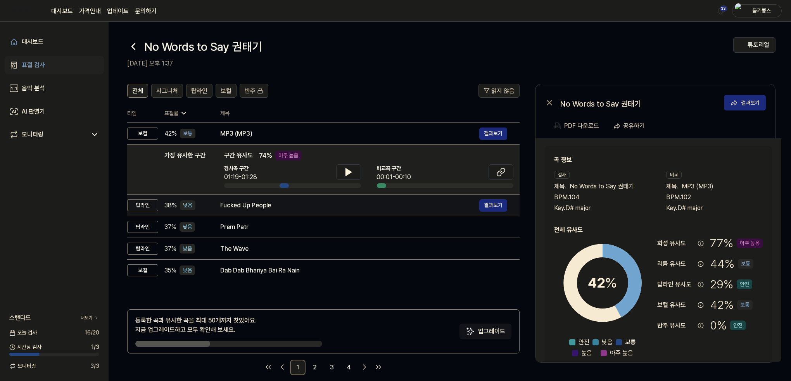
click at [313, 207] on div "Fucked Up People" at bounding box center [349, 205] width 259 height 9
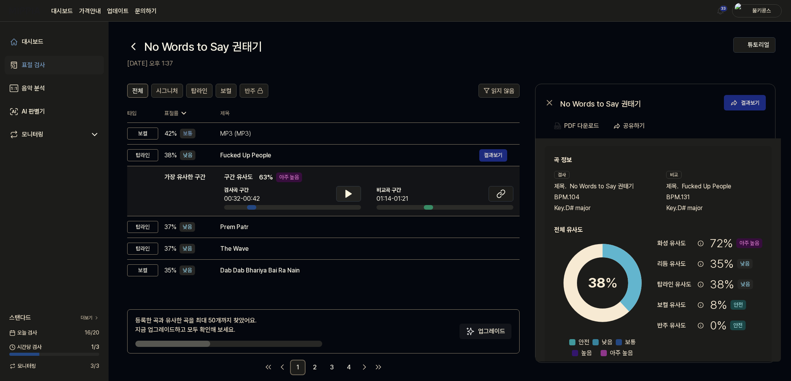
click at [353, 188] on button at bounding box center [348, 194] width 25 height 16
click at [350, 189] on icon at bounding box center [348, 193] width 9 height 9
click at [205, 91] on span "탑라인" at bounding box center [199, 90] width 16 height 9
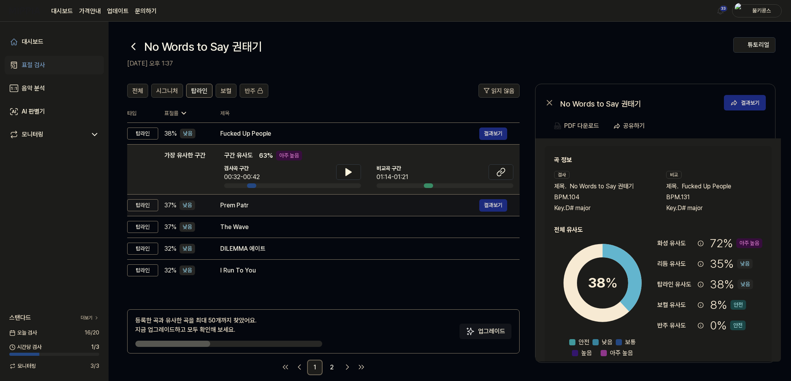
click at [262, 207] on div "Prem Patr" at bounding box center [349, 205] width 259 height 9
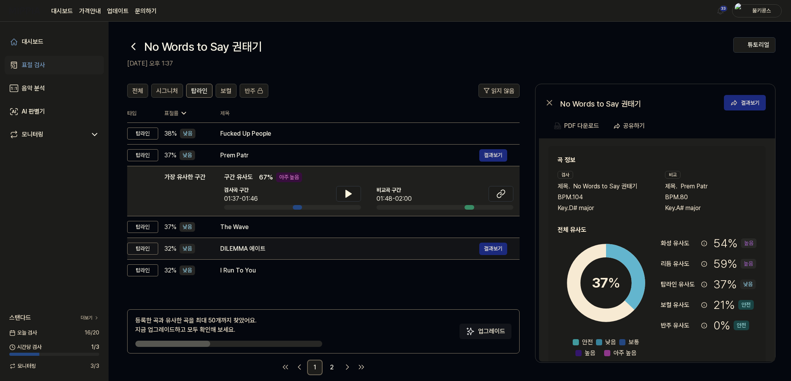
click at [267, 250] on div "DILEMMA 에이트" at bounding box center [349, 248] width 259 height 9
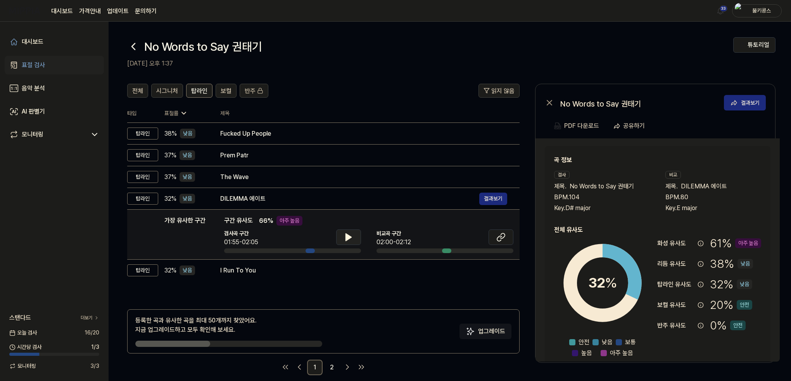
click at [352, 234] on icon at bounding box center [348, 237] width 9 height 9
click at [351, 235] on icon at bounding box center [348, 237] width 9 height 9
click at [503, 232] on button at bounding box center [500, 237] width 25 height 16
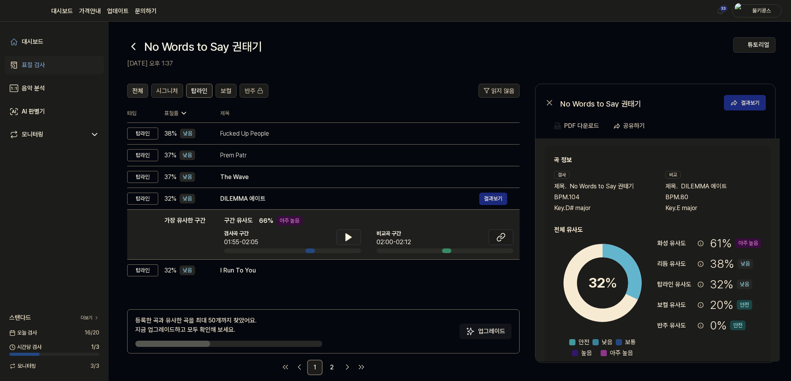
click at [137, 89] on span "전체" at bounding box center [137, 90] width 11 height 9
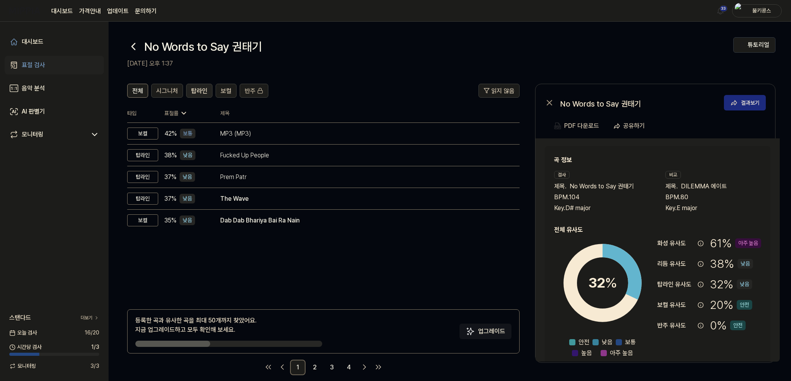
click at [192, 93] on span "탑라인" at bounding box center [199, 90] width 16 height 9
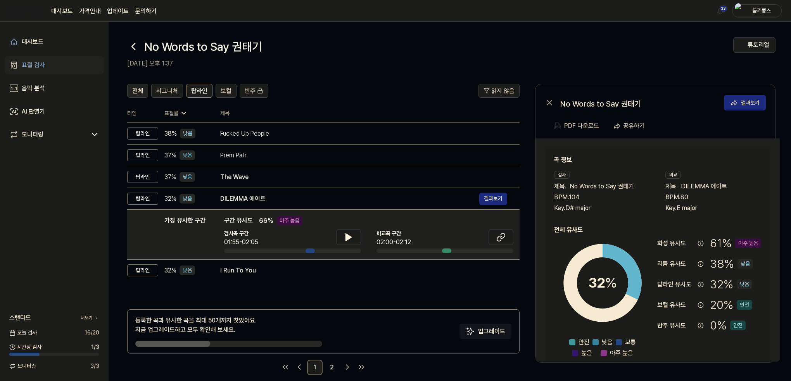
click at [135, 93] on span "전체" at bounding box center [137, 90] width 11 height 9
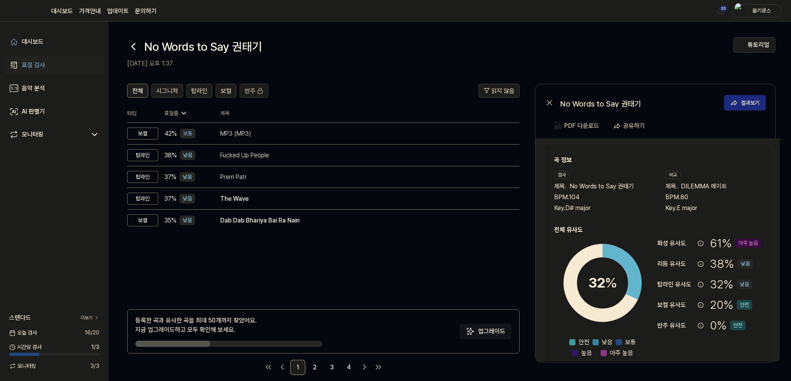
click at [87, 160] on div "대시보드 표절 검사 음악 분석 AI 판별기 모니터링 스탠다드 더보기 [DATE] 검사 16 / 20 시간당 검사 1 / 3 모니터링 3 / 3" at bounding box center [54, 201] width 109 height 359
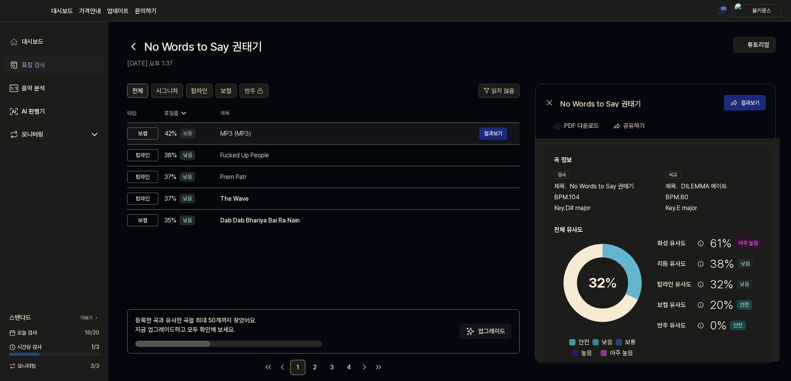
drag, startPoint x: 251, startPoint y: 129, endPoint x: 260, endPoint y: 131, distance: 9.6
click at [251, 129] on div "MP3 (MP3)" at bounding box center [349, 133] width 259 height 9
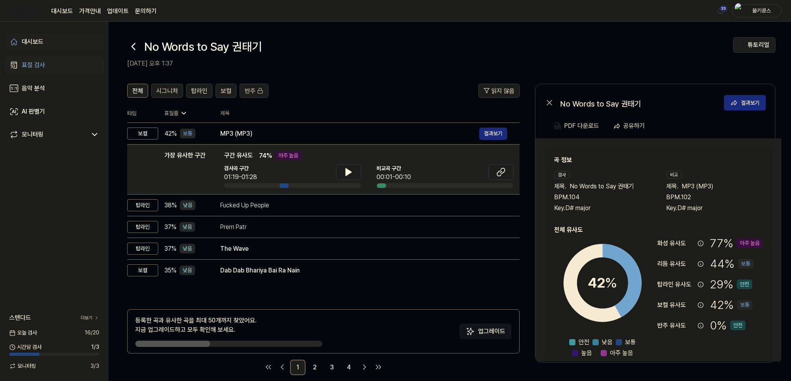
click at [57, 43] on link "대시보드" at bounding box center [54, 42] width 99 height 19
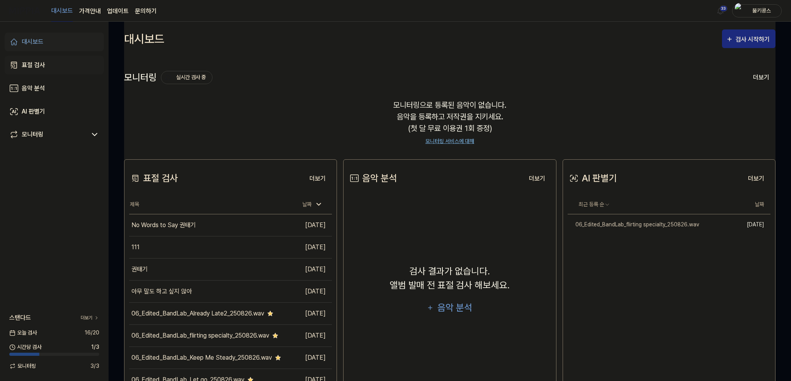
click at [53, 56] on link "표절 검사" at bounding box center [54, 65] width 99 height 19
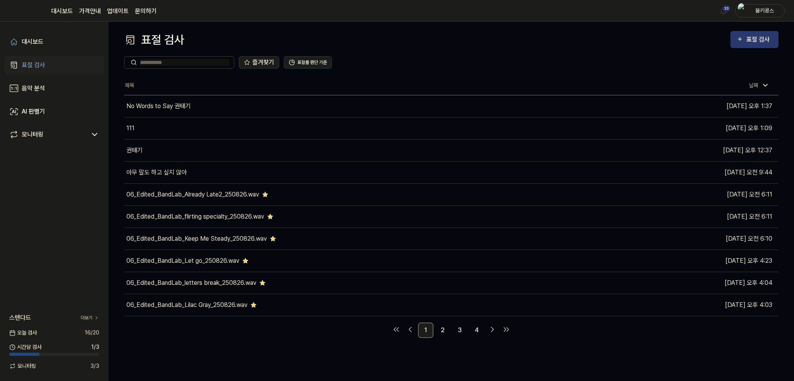
click at [770, 44] on div "표절 검사" at bounding box center [759, 39] width 26 height 10
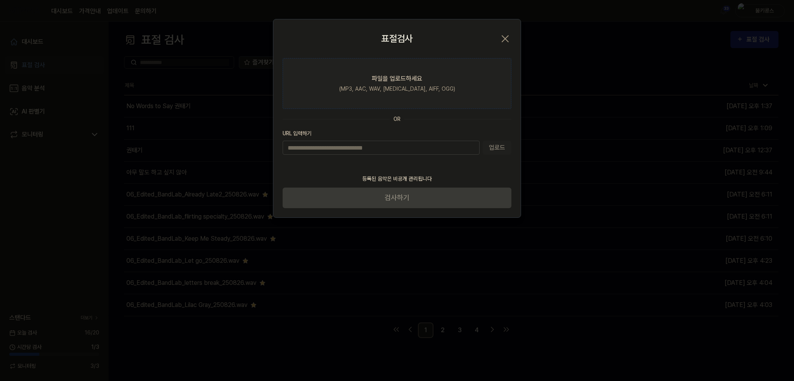
click at [404, 85] on div "(MP3, AAC, WAV, [MEDICAL_DATA], AIFF, OGG)" at bounding box center [397, 89] width 116 height 8
click at [0, 0] on input "파일을 업로드하세요 (MP3, AAC, WAV, [MEDICAL_DATA], AIFF, OGG)" at bounding box center [0, 0] width 0 height 0
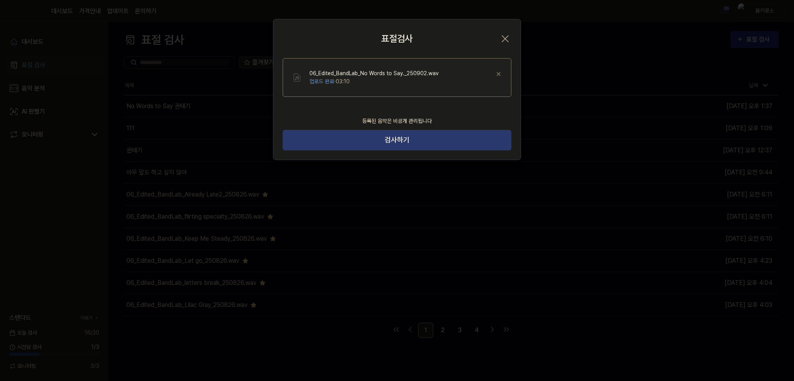
click at [378, 135] on button "검사하기" at bounding box center [397, 140] width 229 height 21
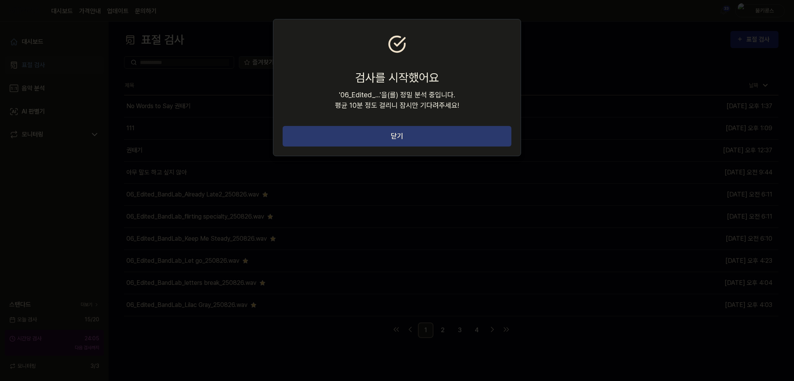
click at [423, 131] on button "닫기" at bounding box center [397, 136] width 229 height 21
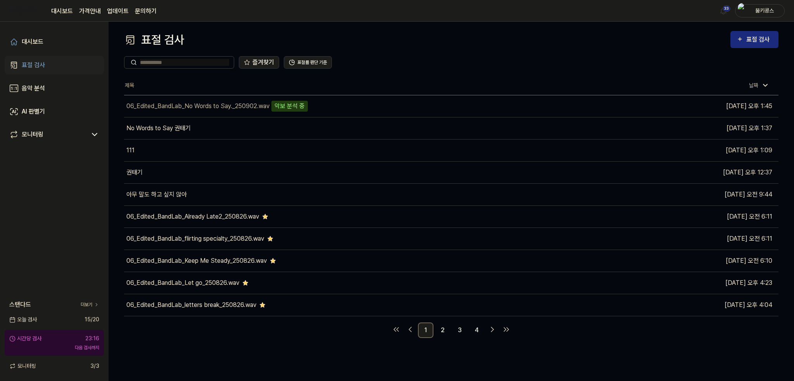
drag, startPoint x: 53, startPoint y: 228, endPoint x: 64, endPoint y: 231, distance: 11.5
click at [53, 228] on div "대시보드 표절 검사 음악 분석 AI 판별기 모니터링 스탠다드 더보기 [DATE] 검사 15 / 20 시간당 검사 23:16 다음 검사까지 모니…" at bounding box center [54, 201] width 109 height 359
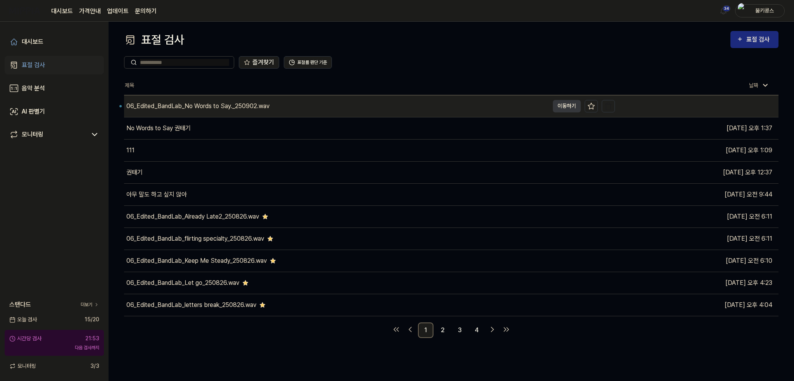
click at [195, 111] on div "06_Edited_BandLab_No Words to Say._250902.wav" at bounding box center [336, 106] width 425 height 22
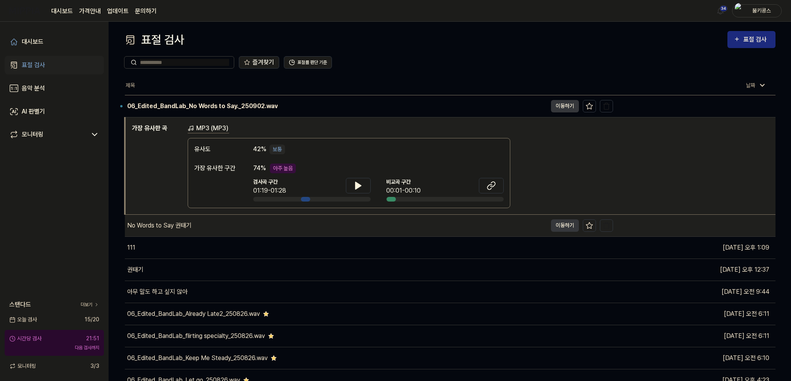
click at [166, 222] on div "No Words to Say 권태기" at bounding box center [159, 225] width 64 height 9
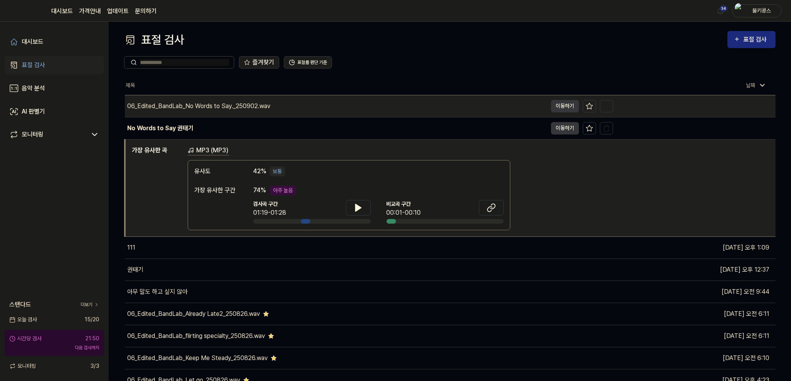
click at [327, 103] on div "06_Edited_BandLab_No Words to Say._250902.wav" at bounding box center [336, 106] width 422 height 22
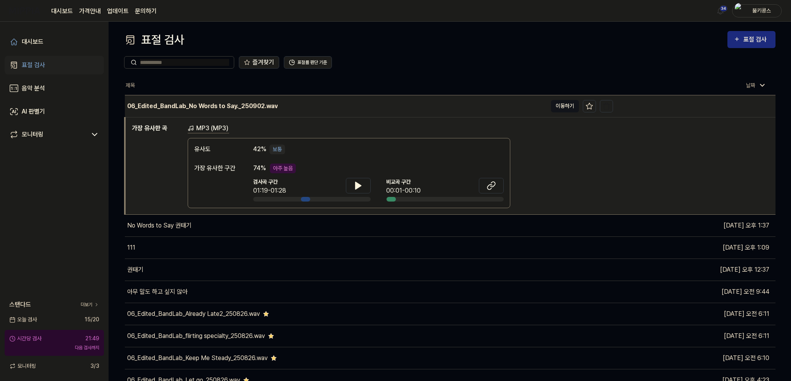
click at [562, 105] on button "이동하기" at bounding box center [565, 106] width 28 height 12
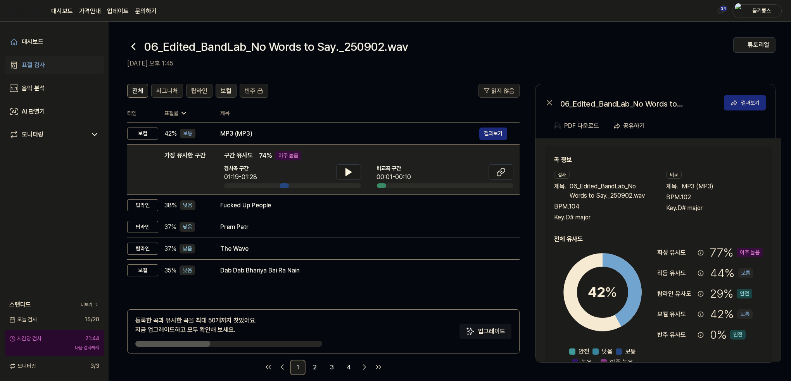
click at [226, 91] on span "보컬" at bounding box center [226, 90] width 11 height 9
